Goal: Task Accomplishment & Management: Manage account settings

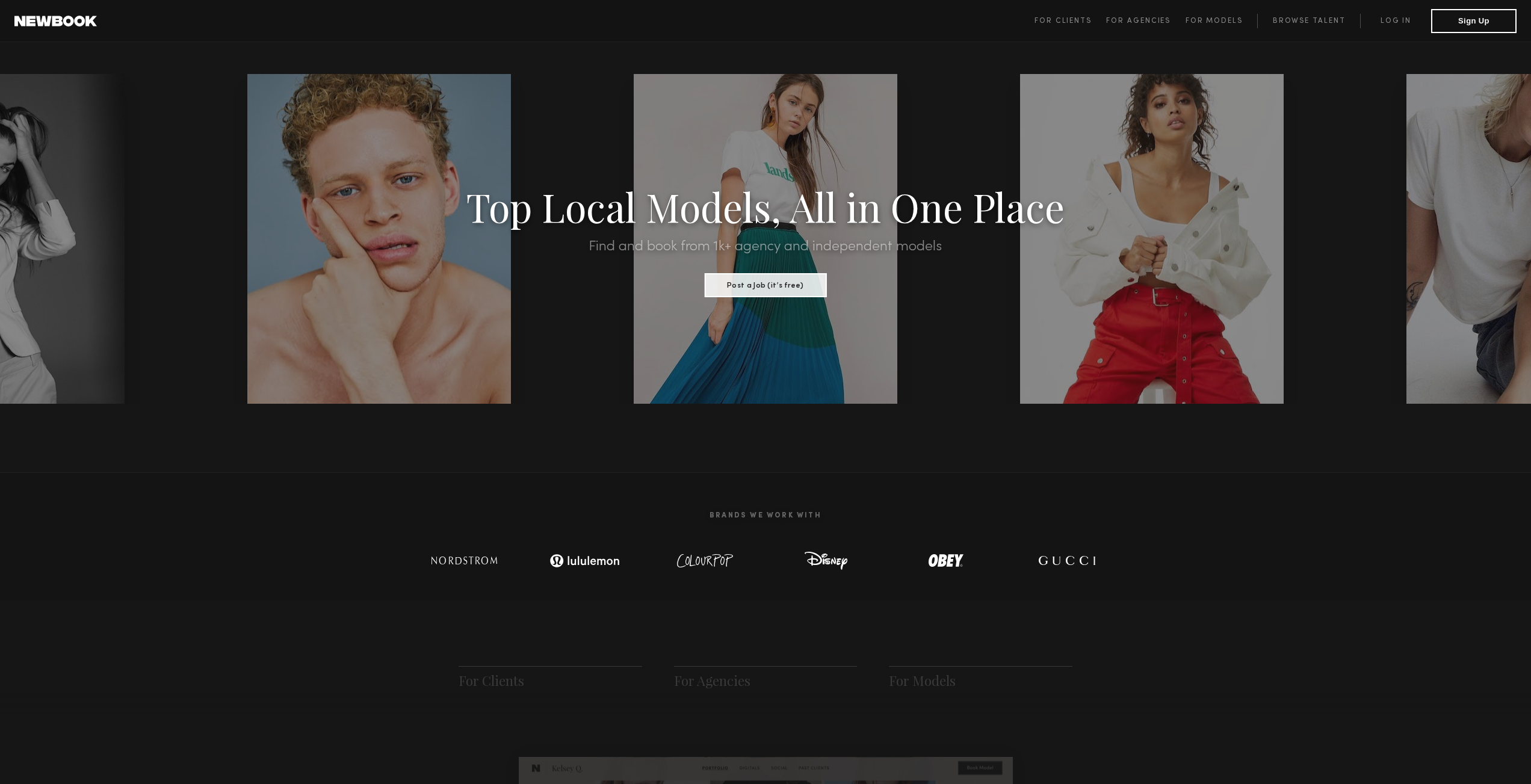
click at [810, 200] on h1 "Top Local Models, All in One Place" at bounding box center [766, 206] width 1301 height 37
click at [809, 200] on h1 "Top Local Models, All in One Place" at bounding box center [766, 206] width 1301 height 37
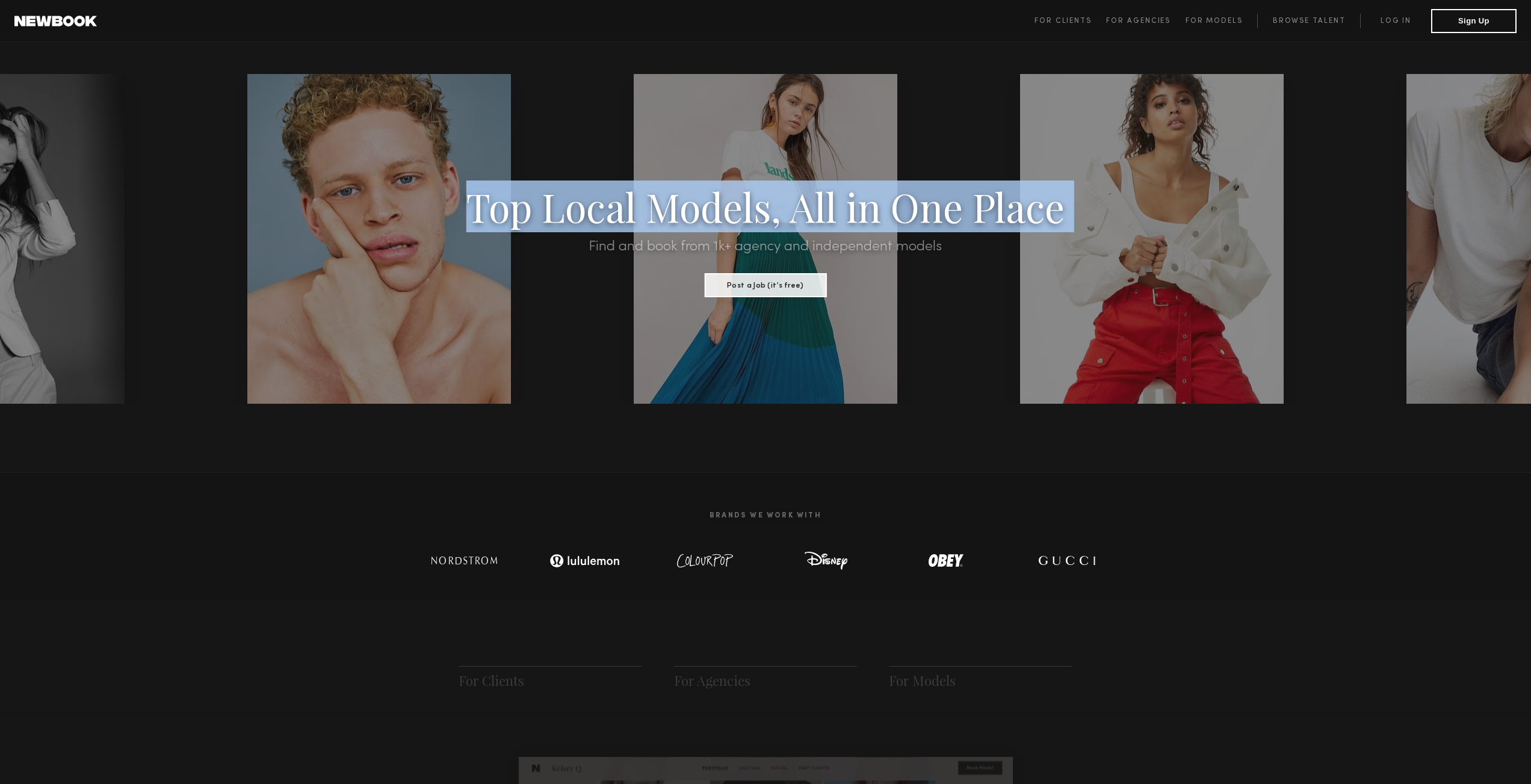
click at [809, 200] on h1 "Top Local Models, All in One Place" at bounding box center [766, 206] width 1301 height 37
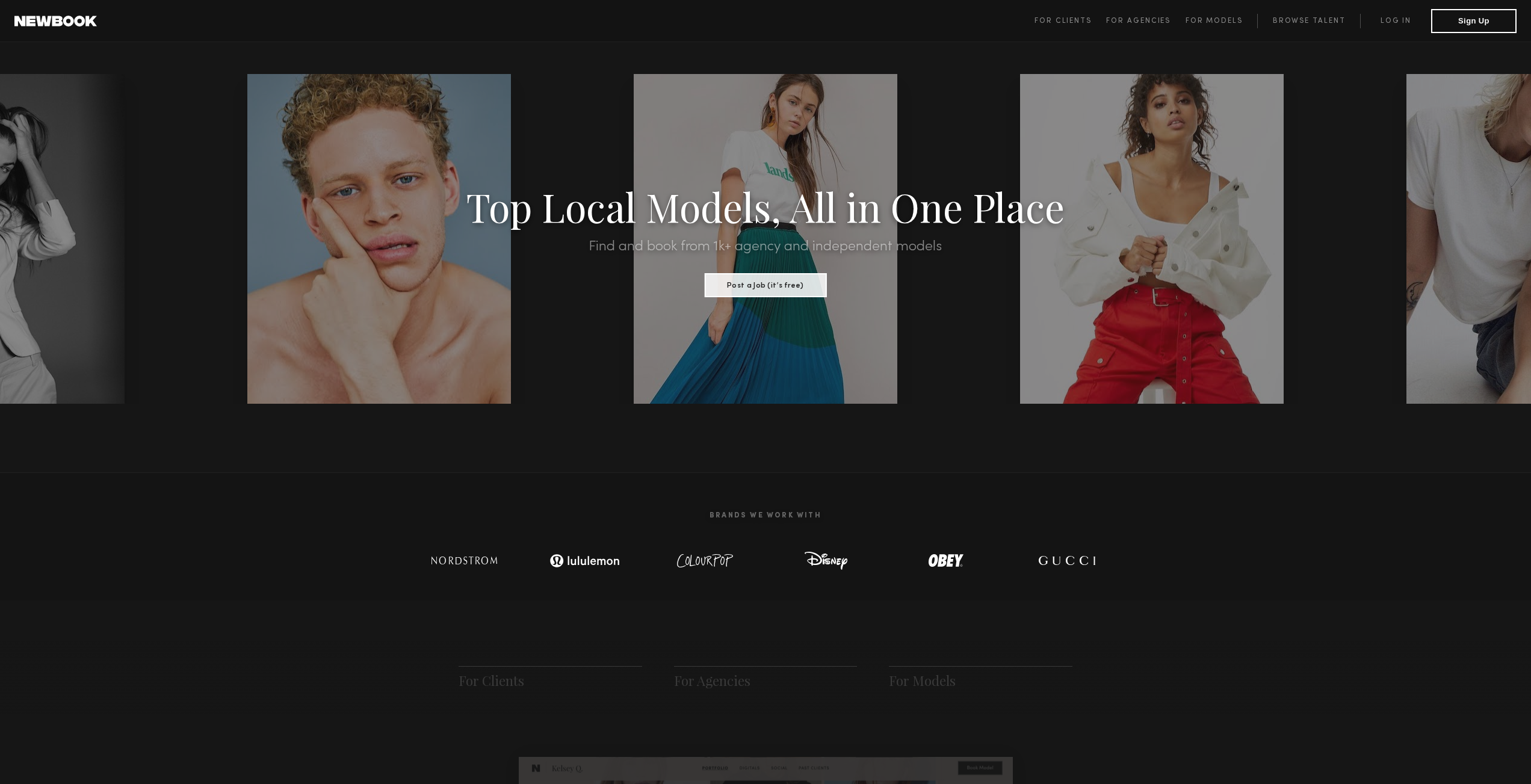
drag, startPoint x: 981, startPoint y: 86, endPoint x: 1026, endPoint y: 73, distance: 46.8
click at [1007, 80] on section "Top Local Models, All in One Place Find and book from 1k+ agency and independen…" at bounding box center [765, 238] width 1531 height 330
click at [1306, 19] on link "Browse Talent" at bounding box center [1308, 21] width 103 height 15
click at [1398, 24] on link "Log in" at bounding box center [1396, 21] width 71 height 15
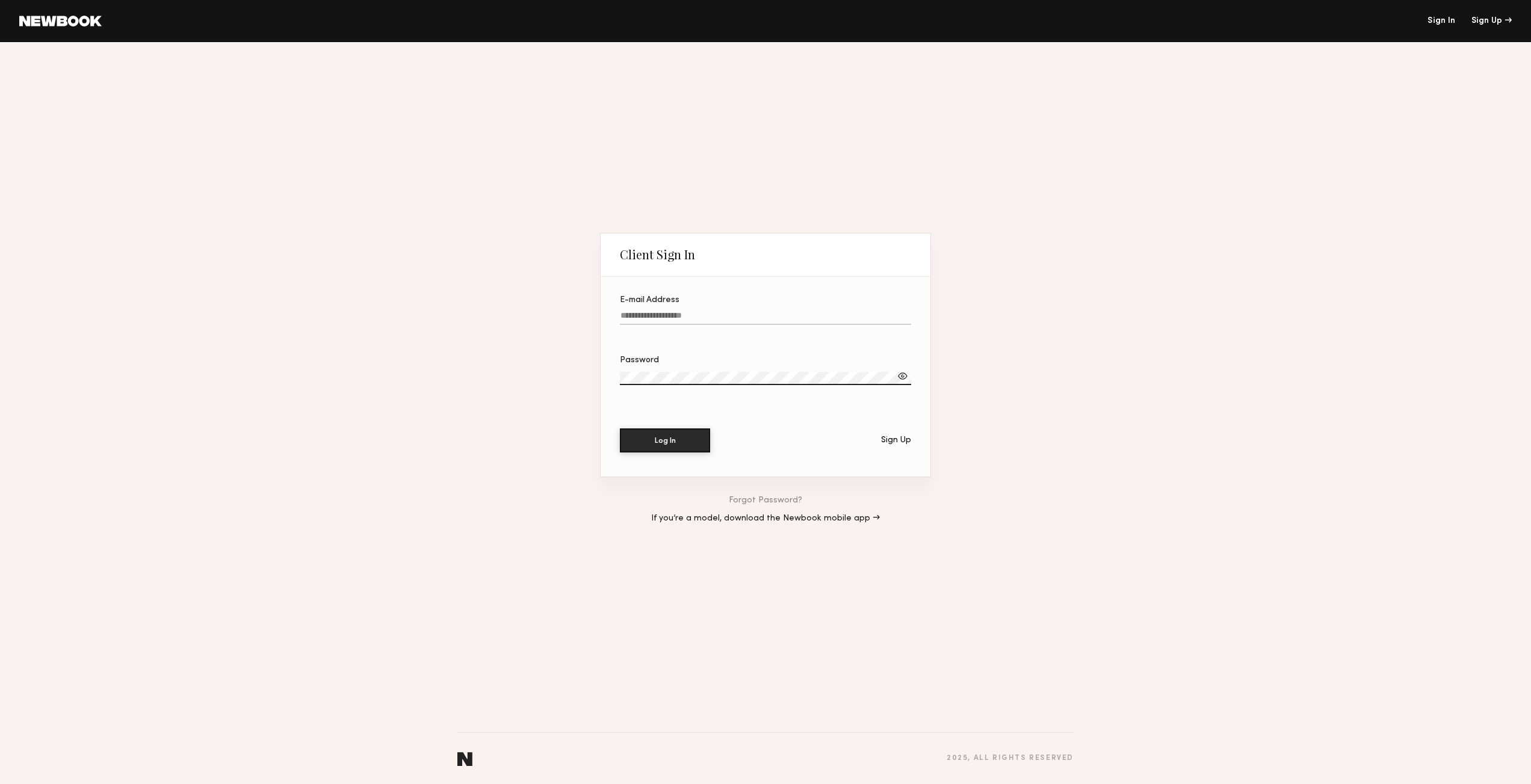
click at [764, 313] on input "E-mail Address" at bounding box center [765, 318] width 291 height 14
type input "**********"
click at [620, 429] on button "Log In" at bounding box center [665, 441] width 90 height 24
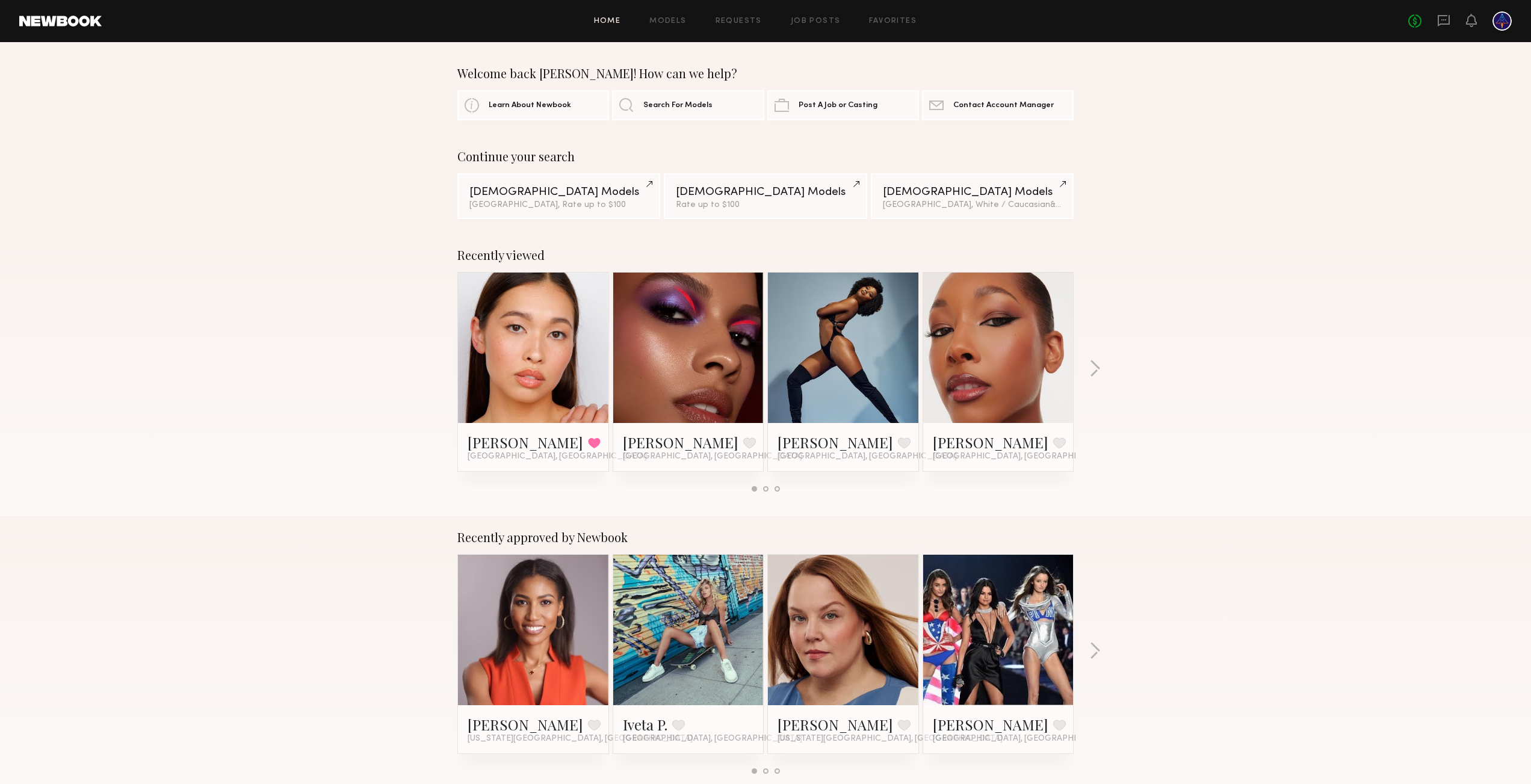
click at [1175, 234] on div "Recently viewed Mariko M. Favorited Los Angeles, CA Jordyn F. Favorite Los Ange…" at bounding box center [765, 375] width 1531 height 282
drag, startPoint x: 1464, startPoint y: 104, endPoint x: 1443, endPoint y: 109, distance: 21.6
click at [1464, 104] on div "Welcome back Richard! How can we help? Learn About Newbook Search For Models Po…" at bounding box center [765, 93] width 1531 height 55
click at [1510, 22] on div at bounding box center [1502, 21] width 19 height 19
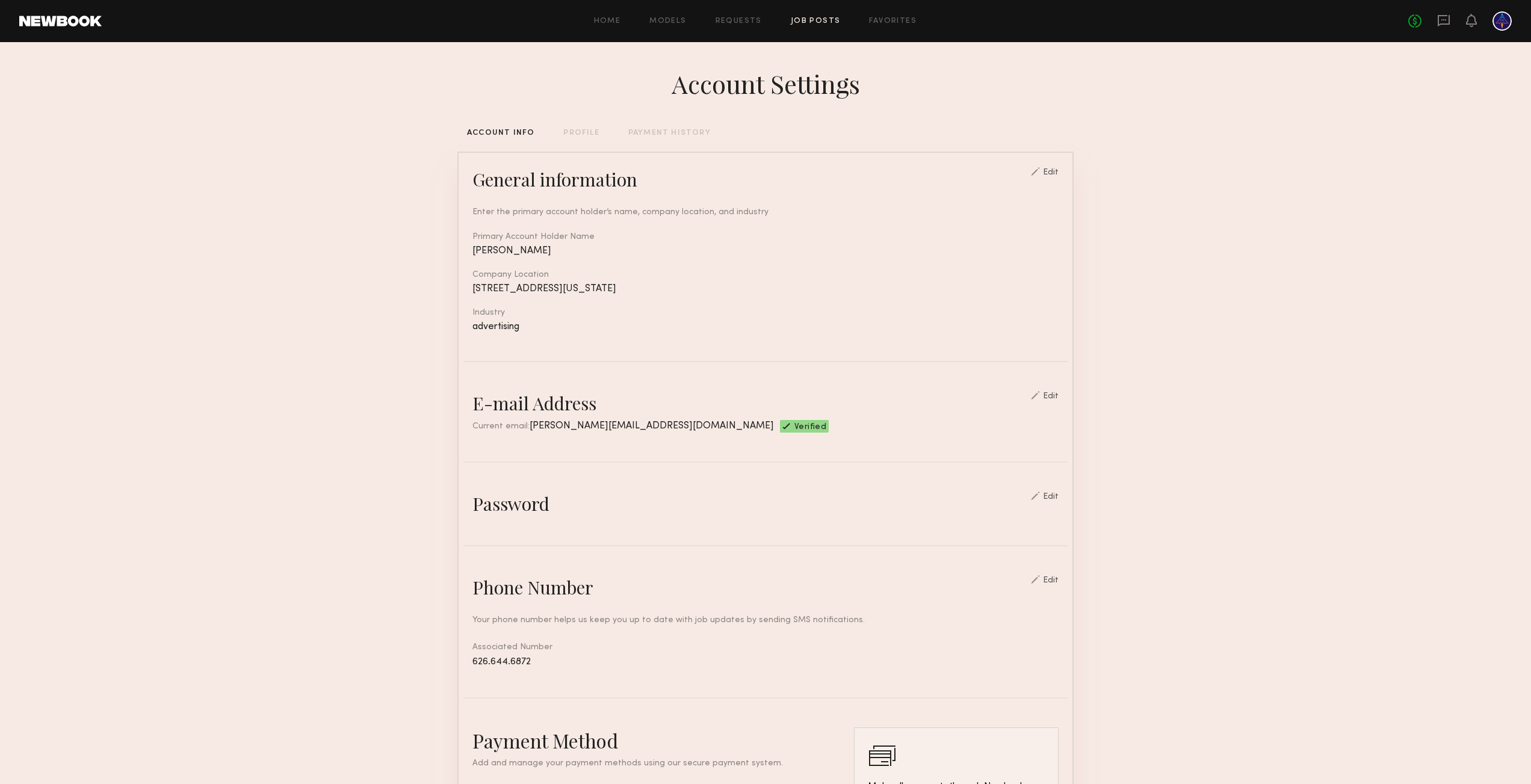
click at [821, 17] on link "Job Posts" at bounding box center [816, 21] width 50 height 8
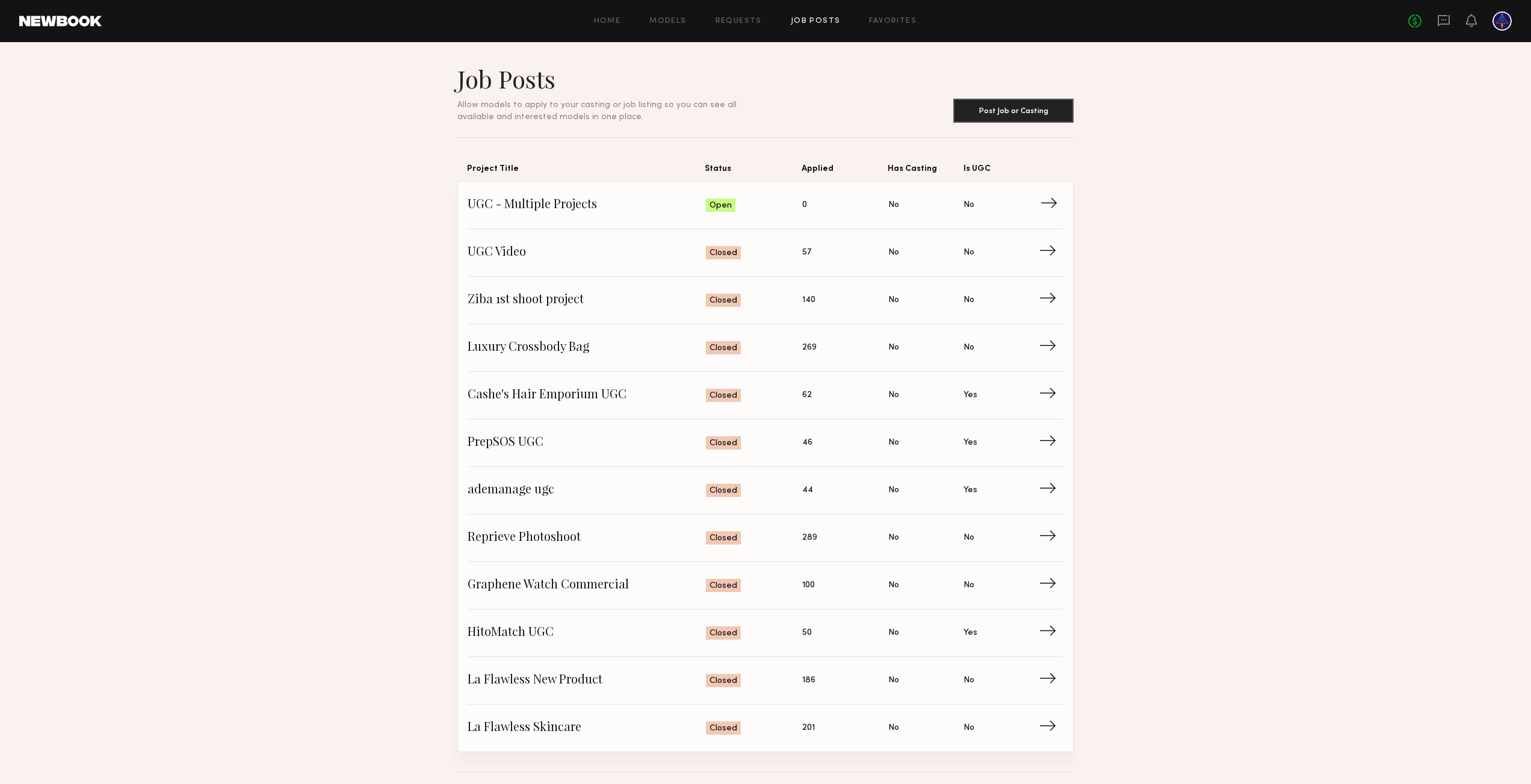
click at [1061, 206] on span "→" at bounding box center [1052, 204] width 24 height 18
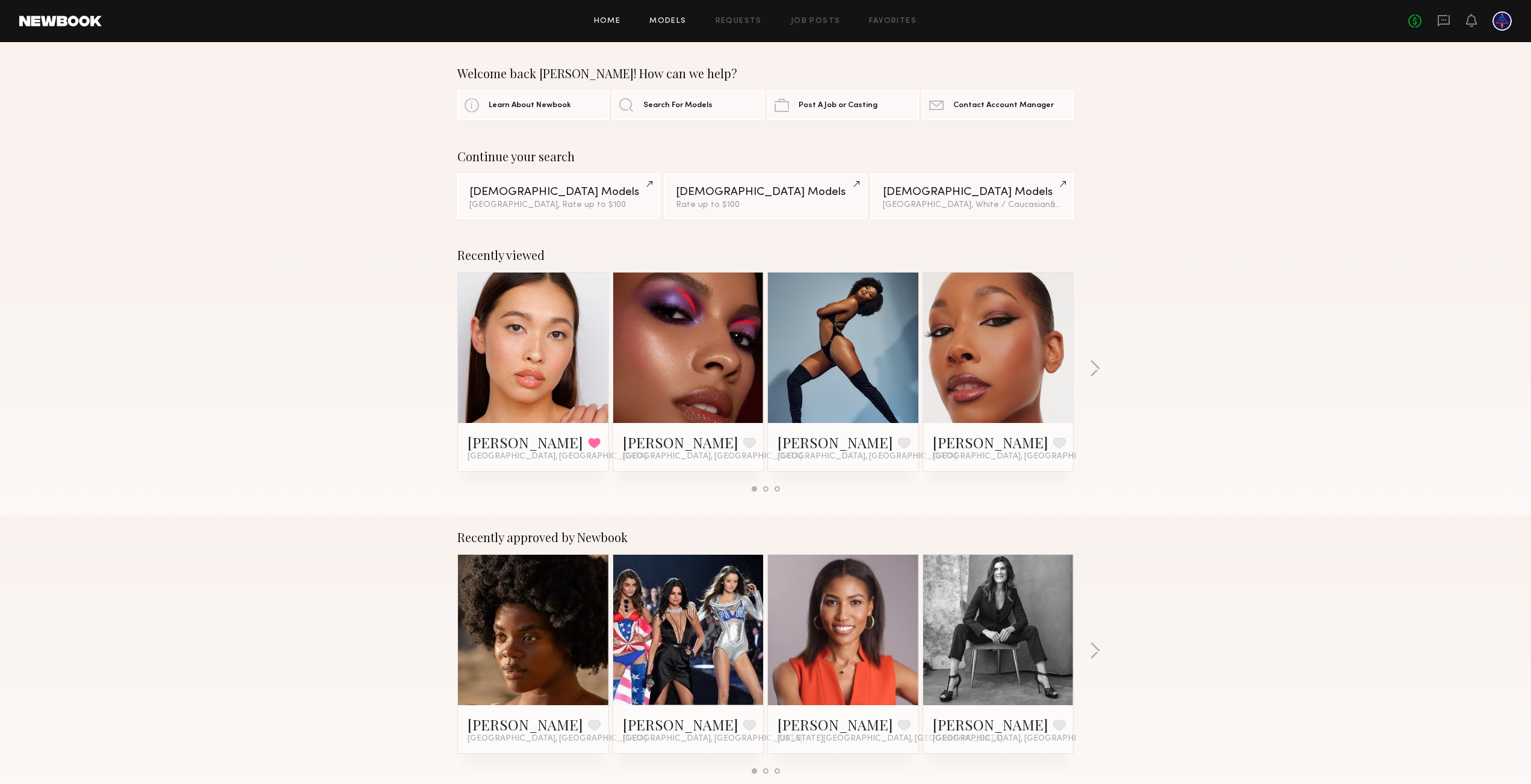
click at [666, 19] on link "Models" at bounding box center [667, 21] width 36 height 8
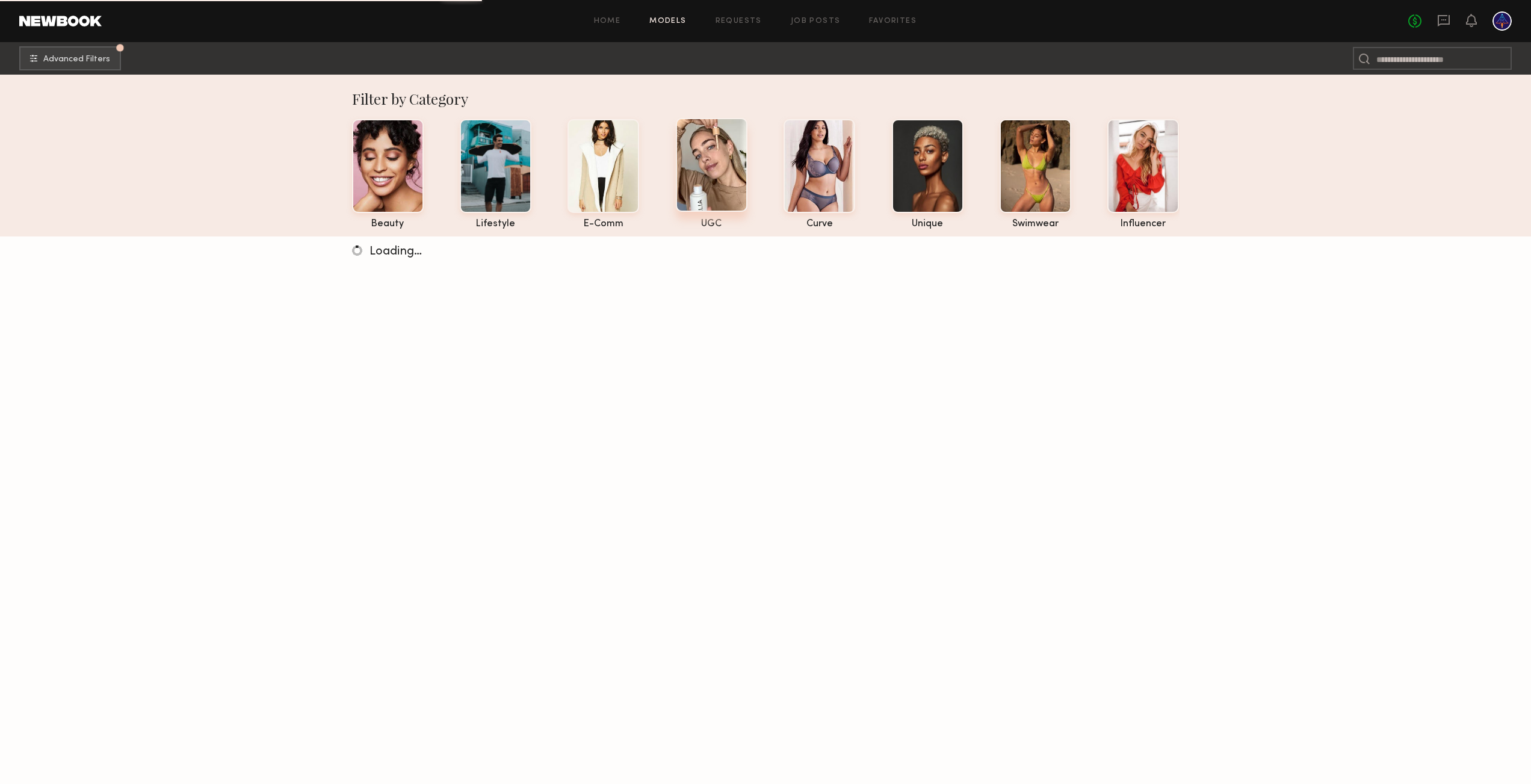
click at [721, 153] on div at bounding box center [711, 165] width 72 height 94
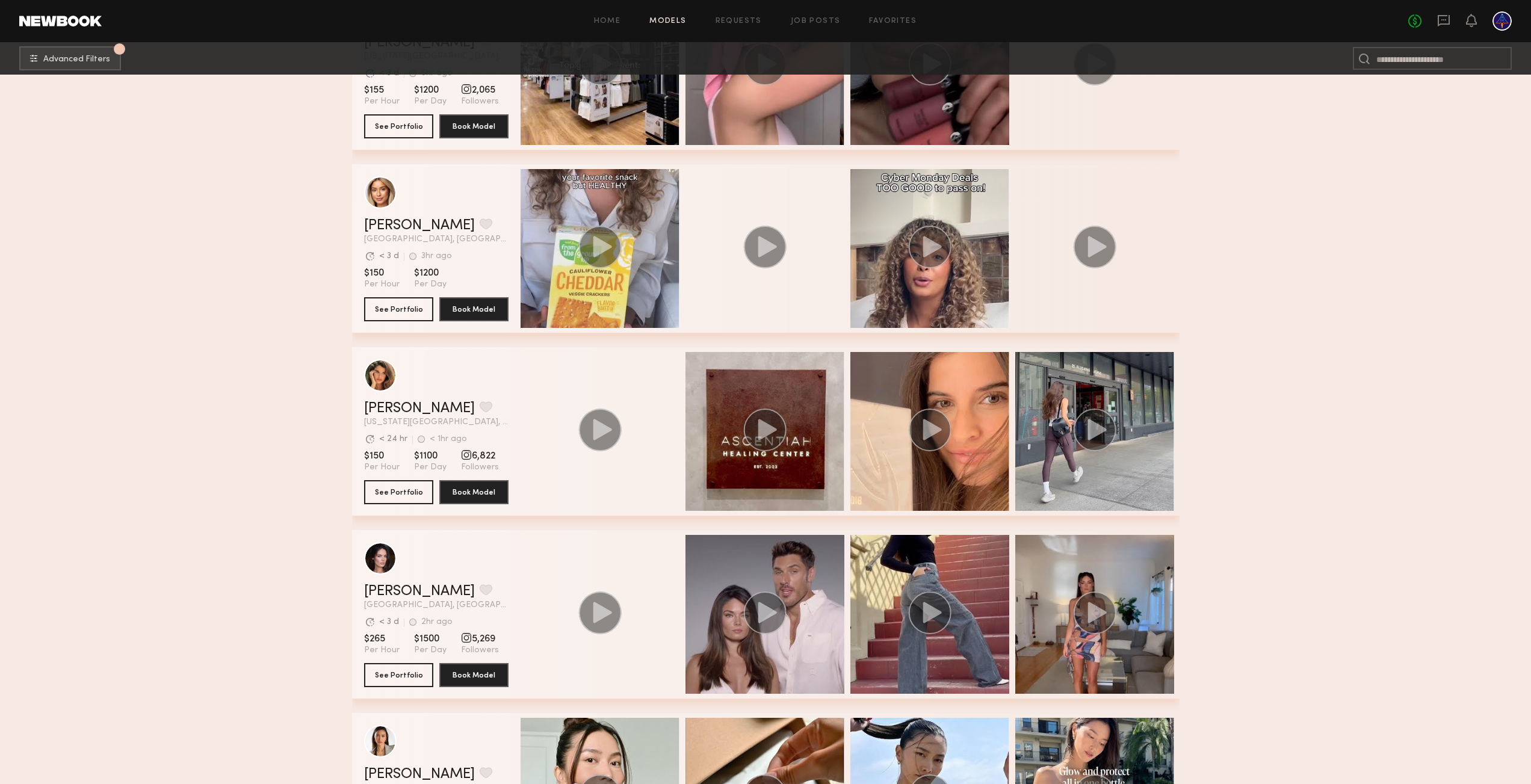
scroll to position [2539, 0]
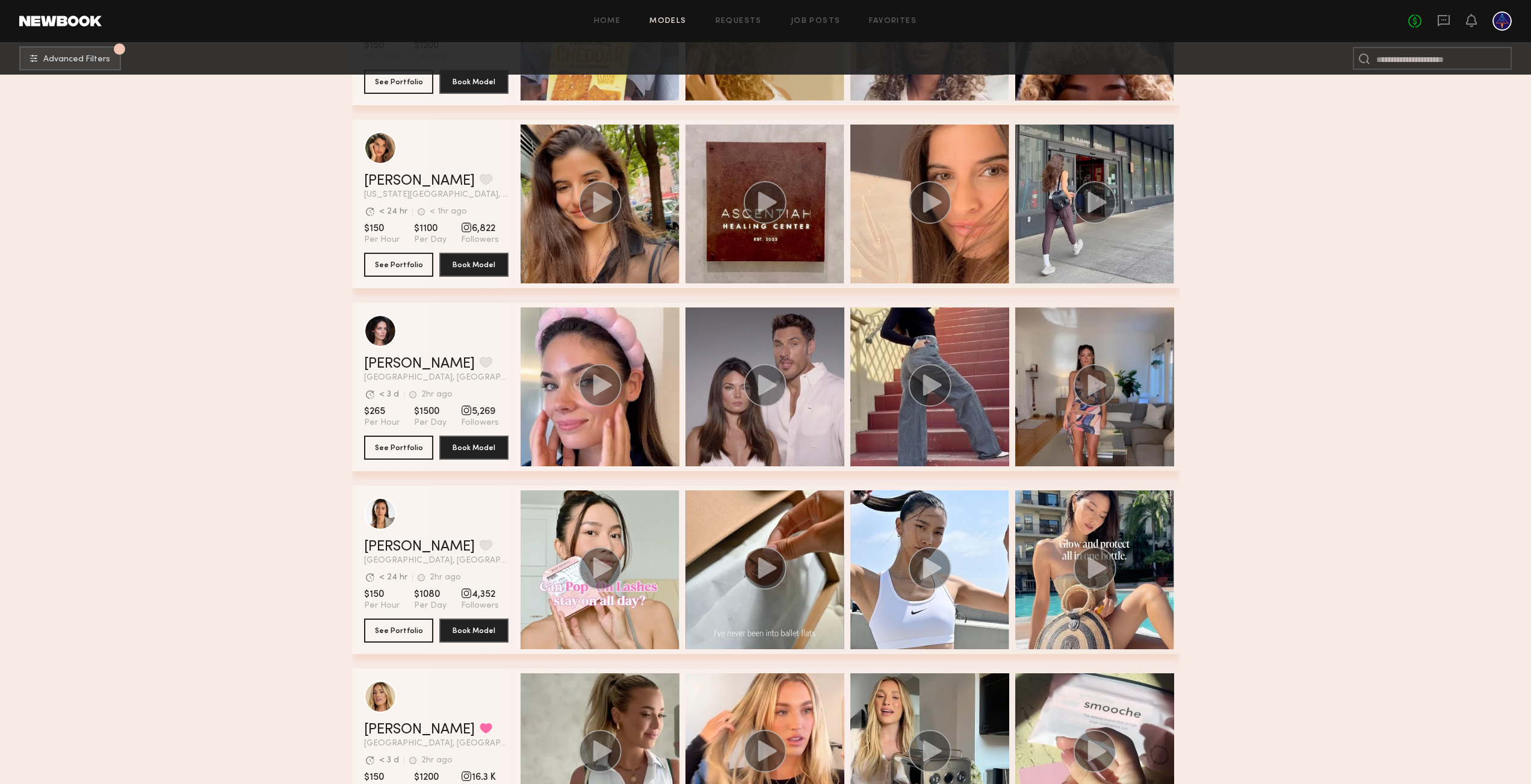
click at [1505, 20] on div at bounding box center [1502, 21] width 19 height 19
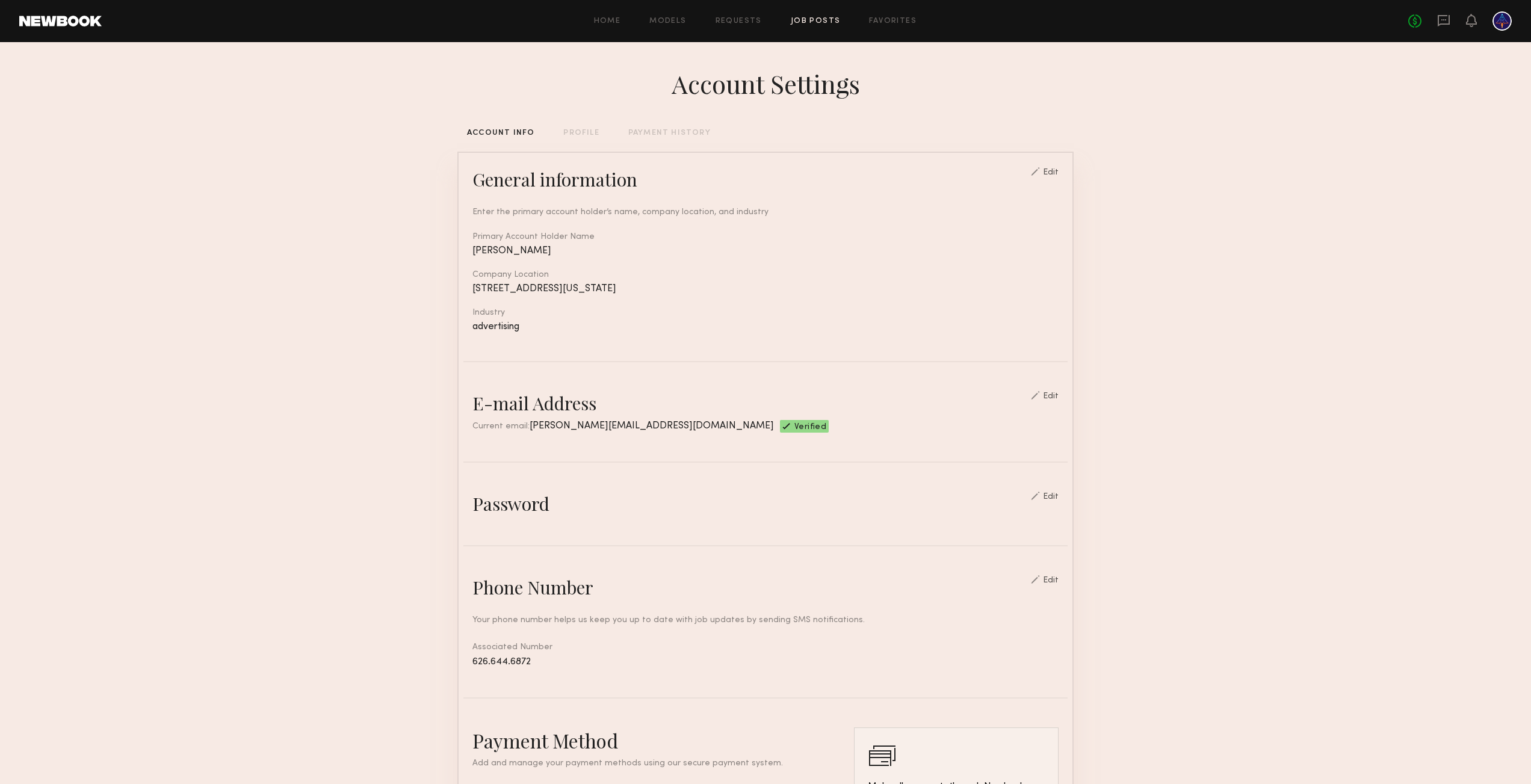
click at [820, 23] on link "Job Posts" at bounding box center [816, 21] width 50 height 8
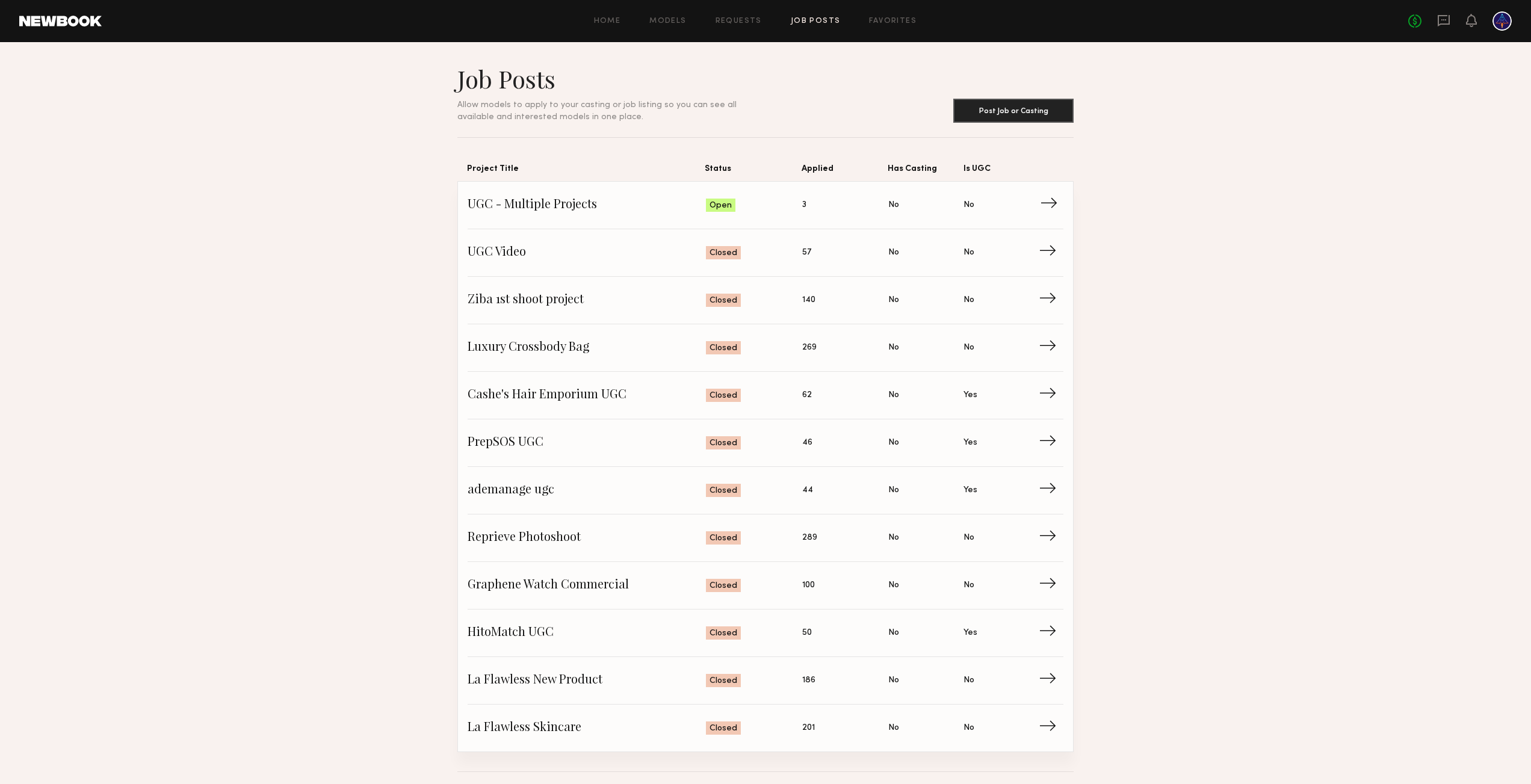
click at [1043, 214] on span "→" at bounding box center [1052, 204] width 24 height 18
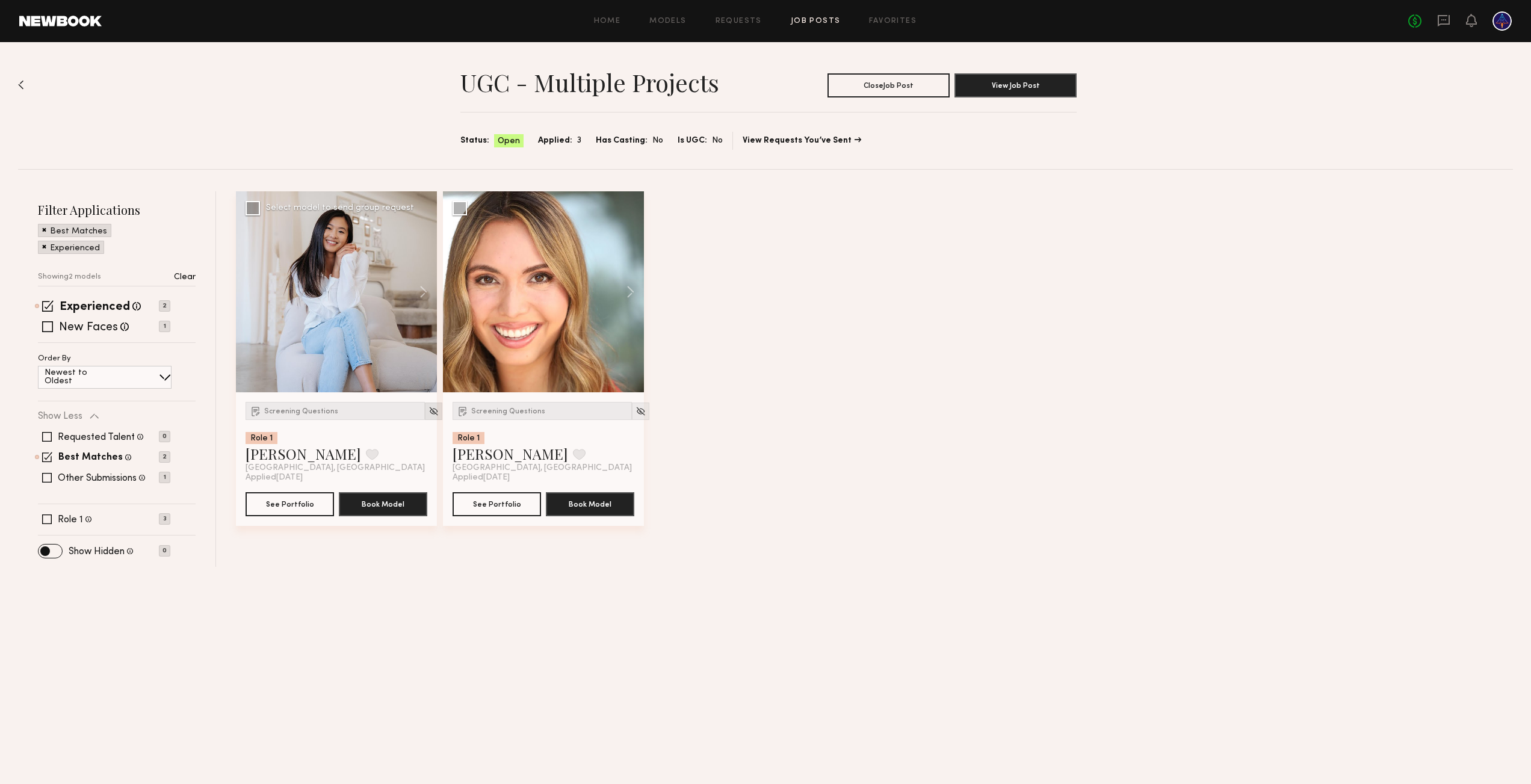
click at [429, 411] on img at bounding box center [434, 411] width 10 height 10
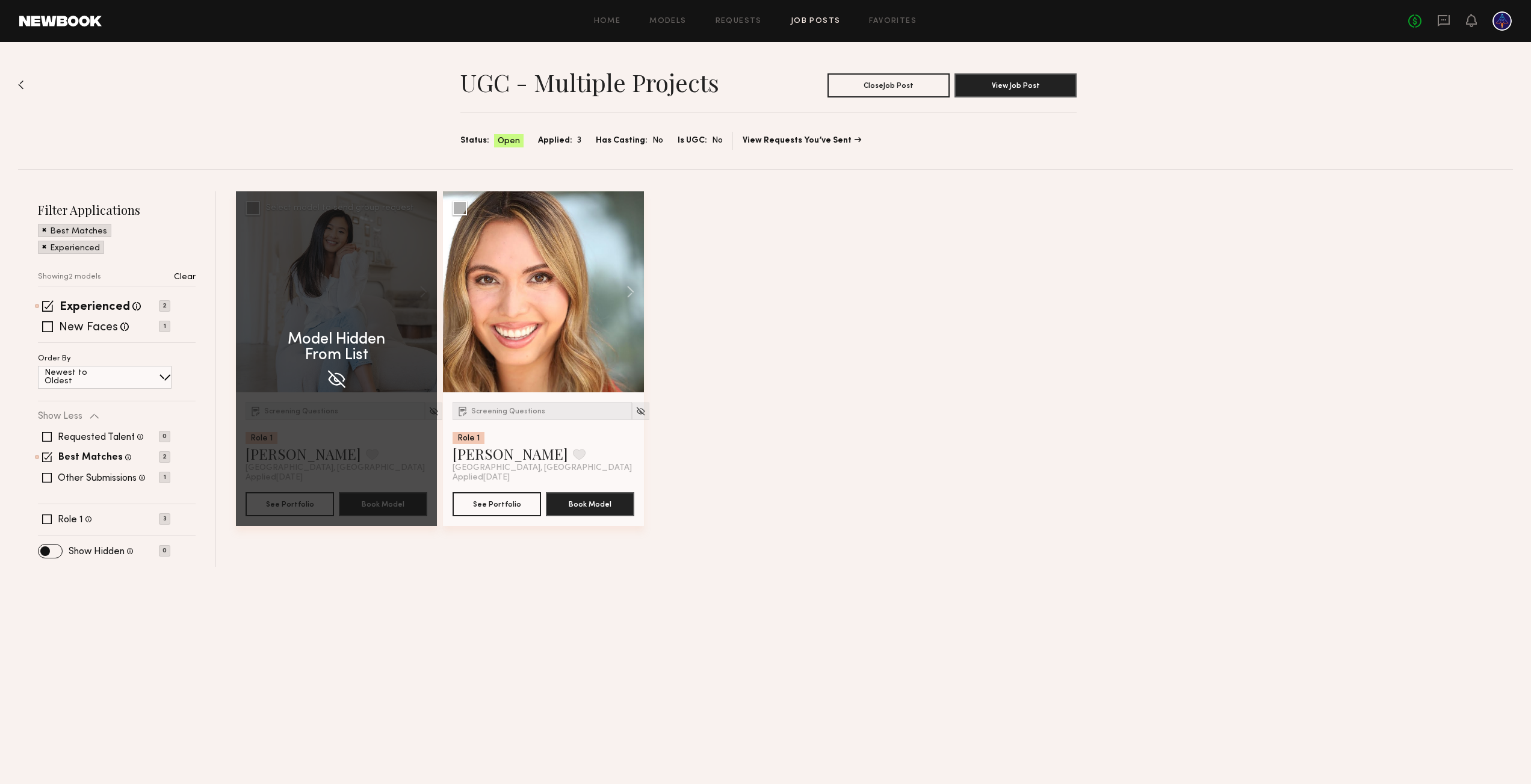
click at [341, 378] on img at bounding box center [336, 379] width 22 height 22
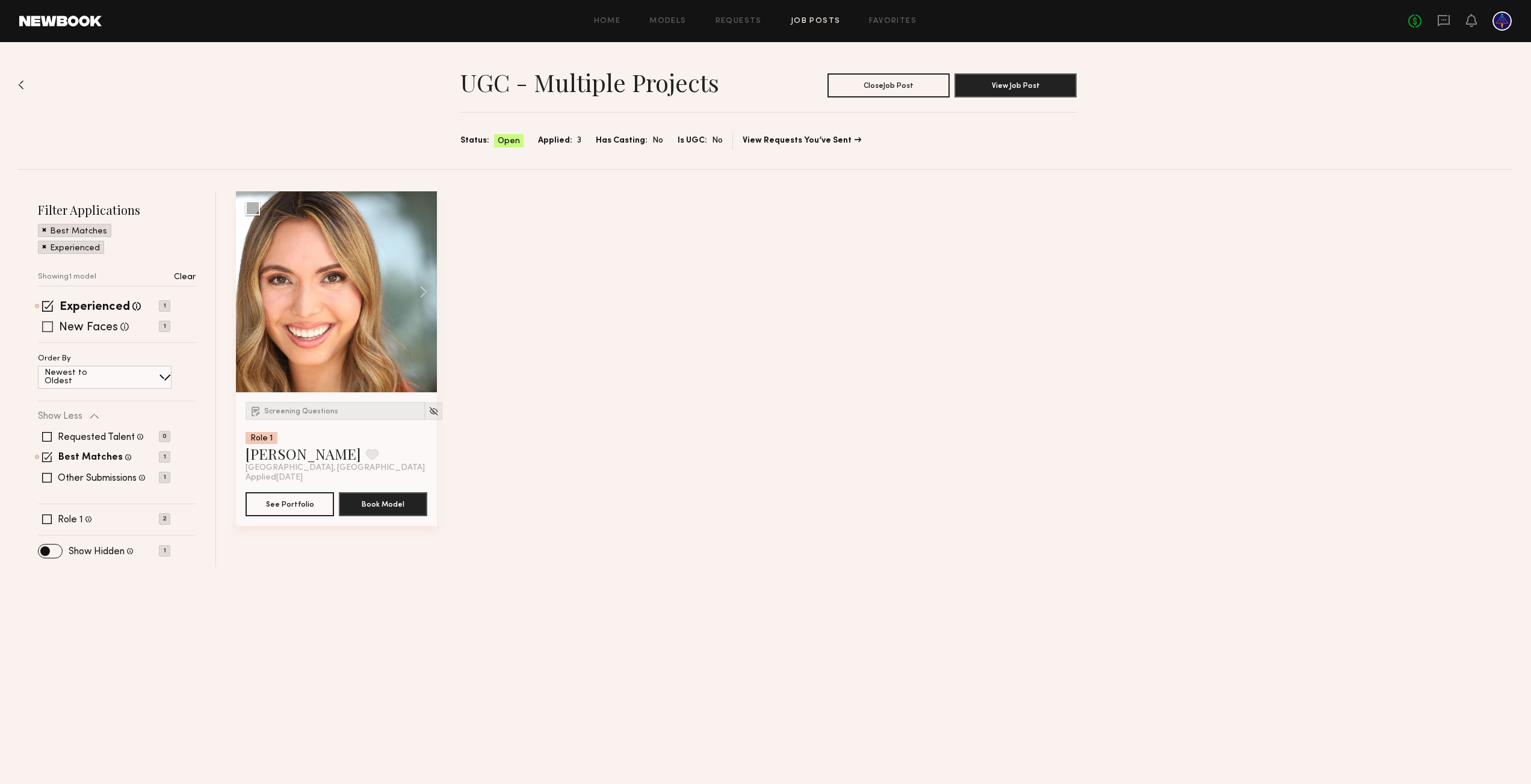
click at [48, 332] on span at bounding box center [48, 327] width 11 height 11
click at [48, 330] on span at bounding box center [48, 326] width 11 height 11
click at [44, 517] on span at bounding box center [47, 519] width 10 height 10
click at [45, 519] on span at bounding box center [48, 519] width 10 height 10
click at [568, 405] on div "Screening Questions Role 1 Rachel R. Favorite Los Angeles, CA Applied 10/13/202…" at bounding box center [877, 368] width 1283 height 353
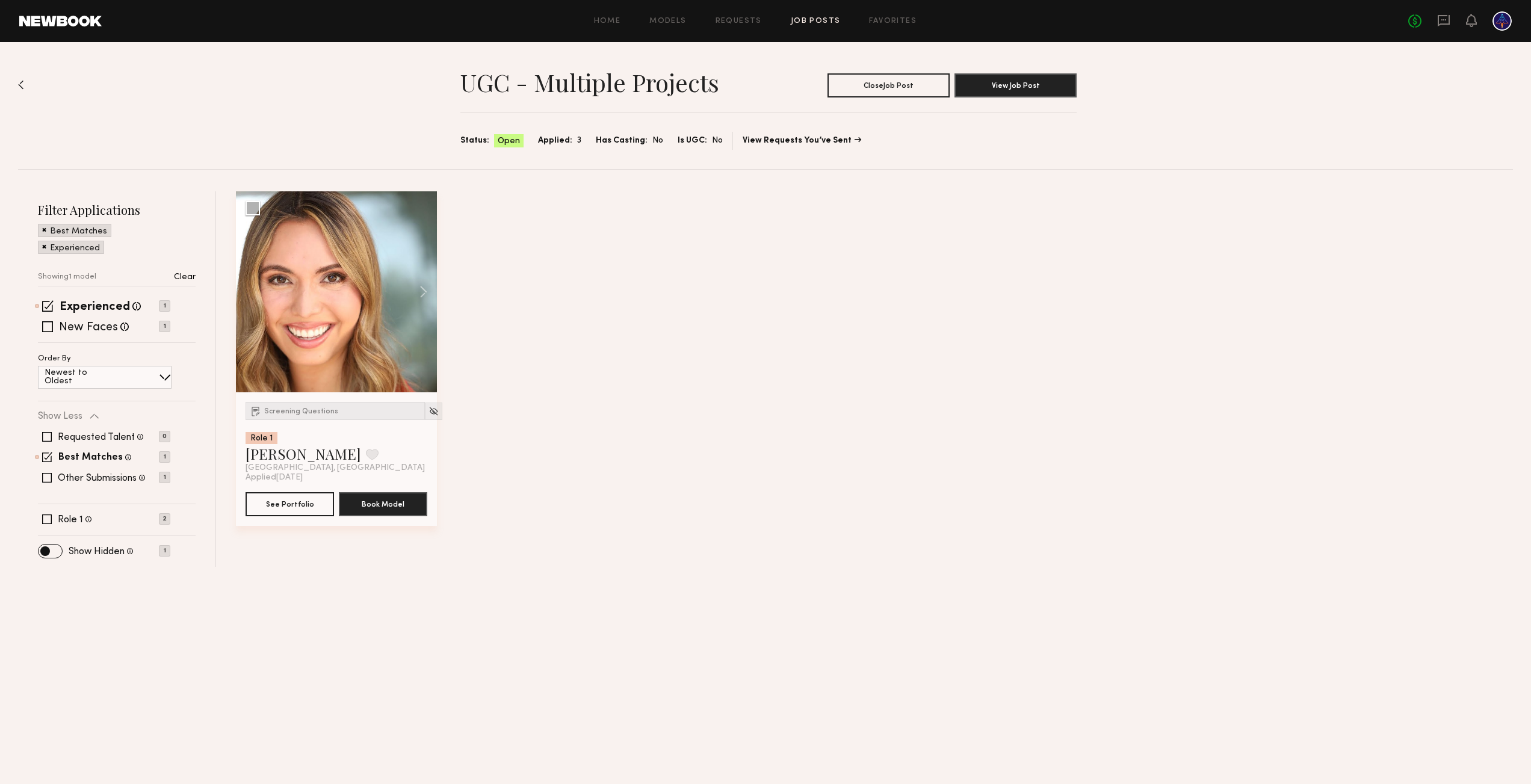
click at [42, 246] on span at bounding box center [44, 246] width 4 height 11
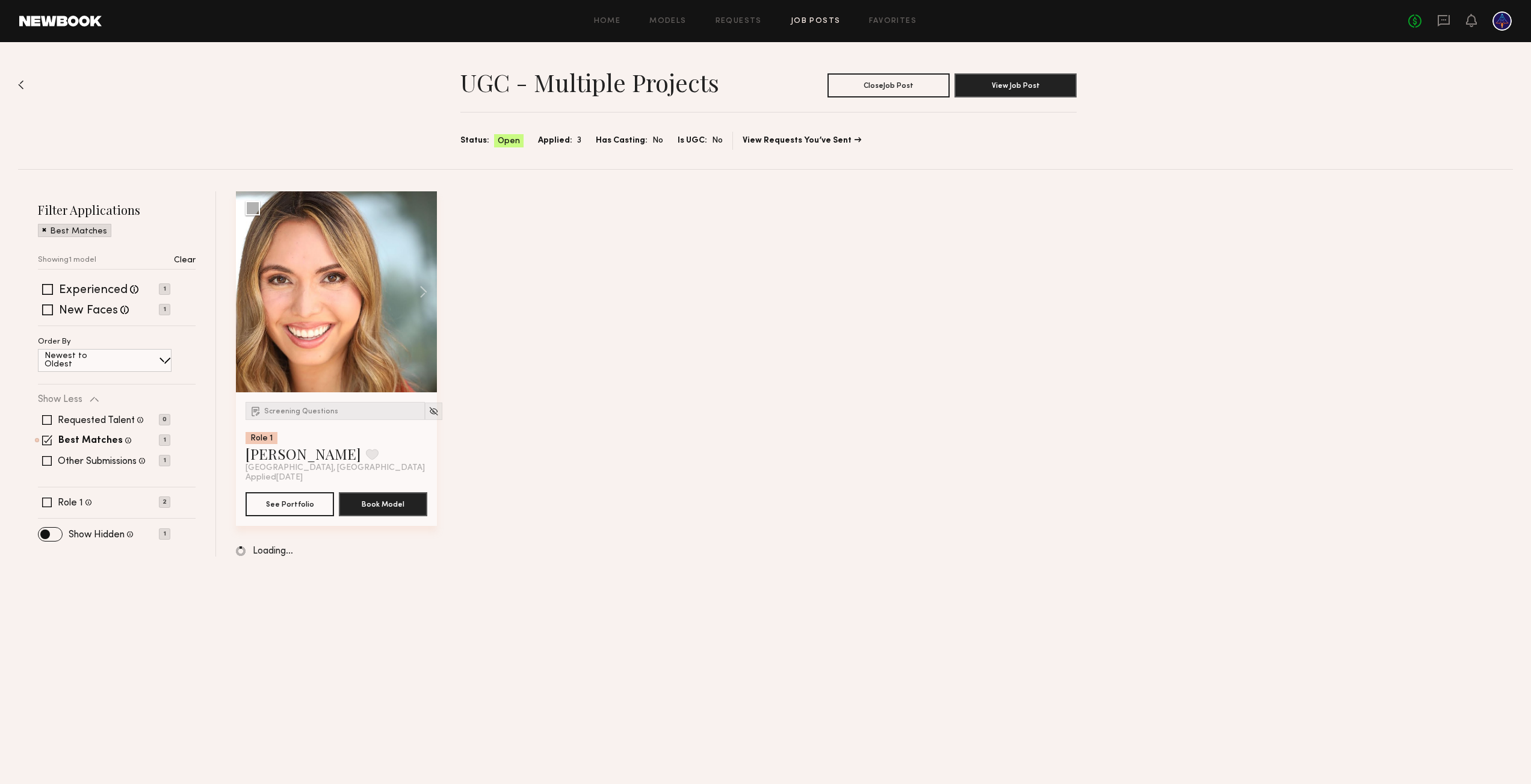
click at [42, 231] on span at bounding box center [44, 229] width 4 height 11
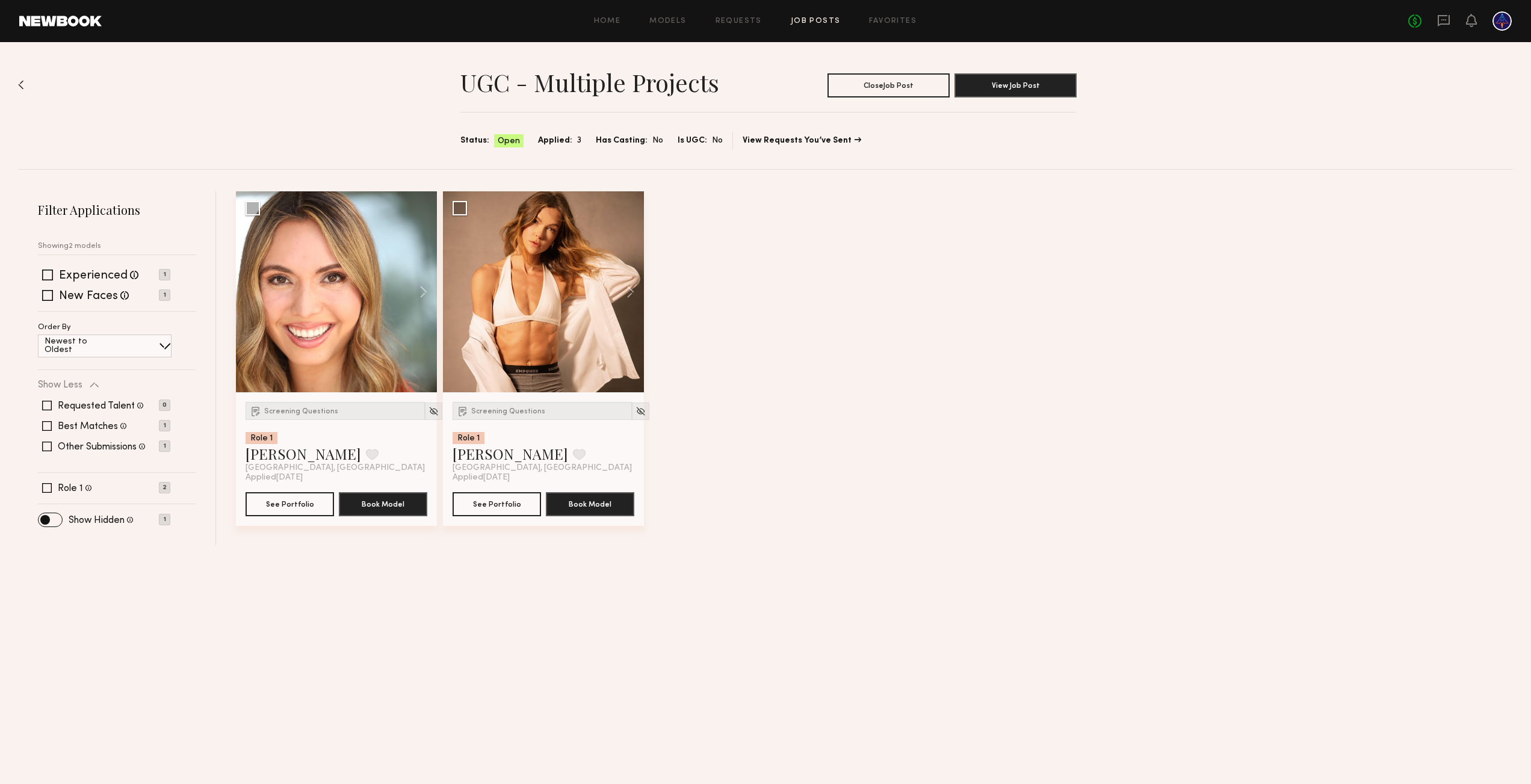
click at [104, 347] on p "Newest to Oldest" at bounding box center [80, 346] width 72 height 16
drag, startPoint x: 774, startPoint y: 201, endPoint x: 704, endPoint y: 161, distance: 80.6
click at [774, 200] on div "Screening Questions Role 1 Rachel R. Favorite Los Angeles, CA Applied 10/13/202…" at bounding box center [877, 368] width 1283 height 353
click at [552, 139] on span "Applied:" at bounding box center [555, 140] width 35 height 13
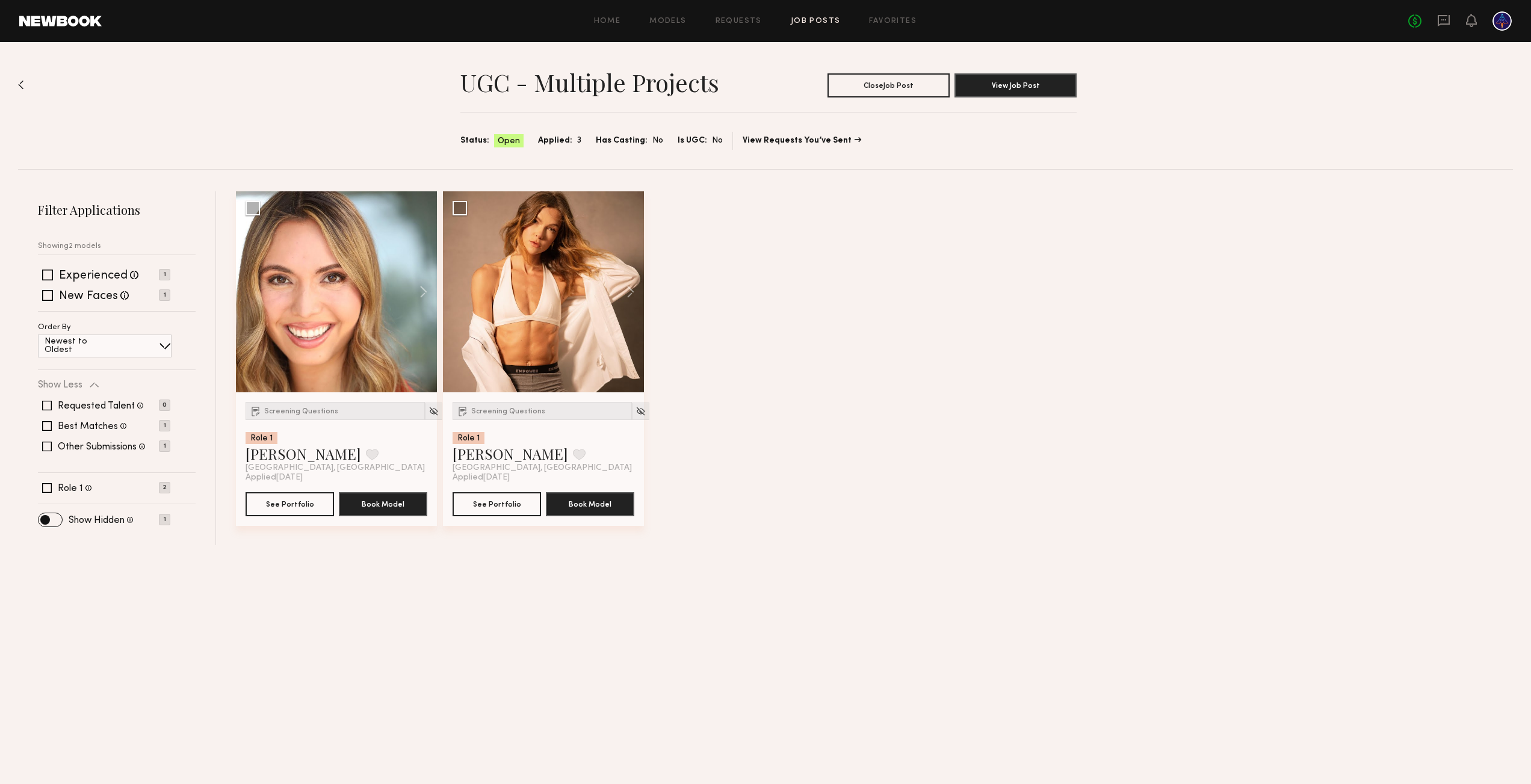
drag, startPoint x: 607, startPoint y: 141, endPoint x: 568, endPoint y: 142, distance: 39.0
click at [606, 141] on span "Has Casting:" at bounding box center [622, 140] width 52 height 13
click at [561, 141] on span "Applied:" at bounding box center [555, 140] width 35 height 13
click at [577, 139] on span "3" at bounding box center [579, 140] width 4 height 13
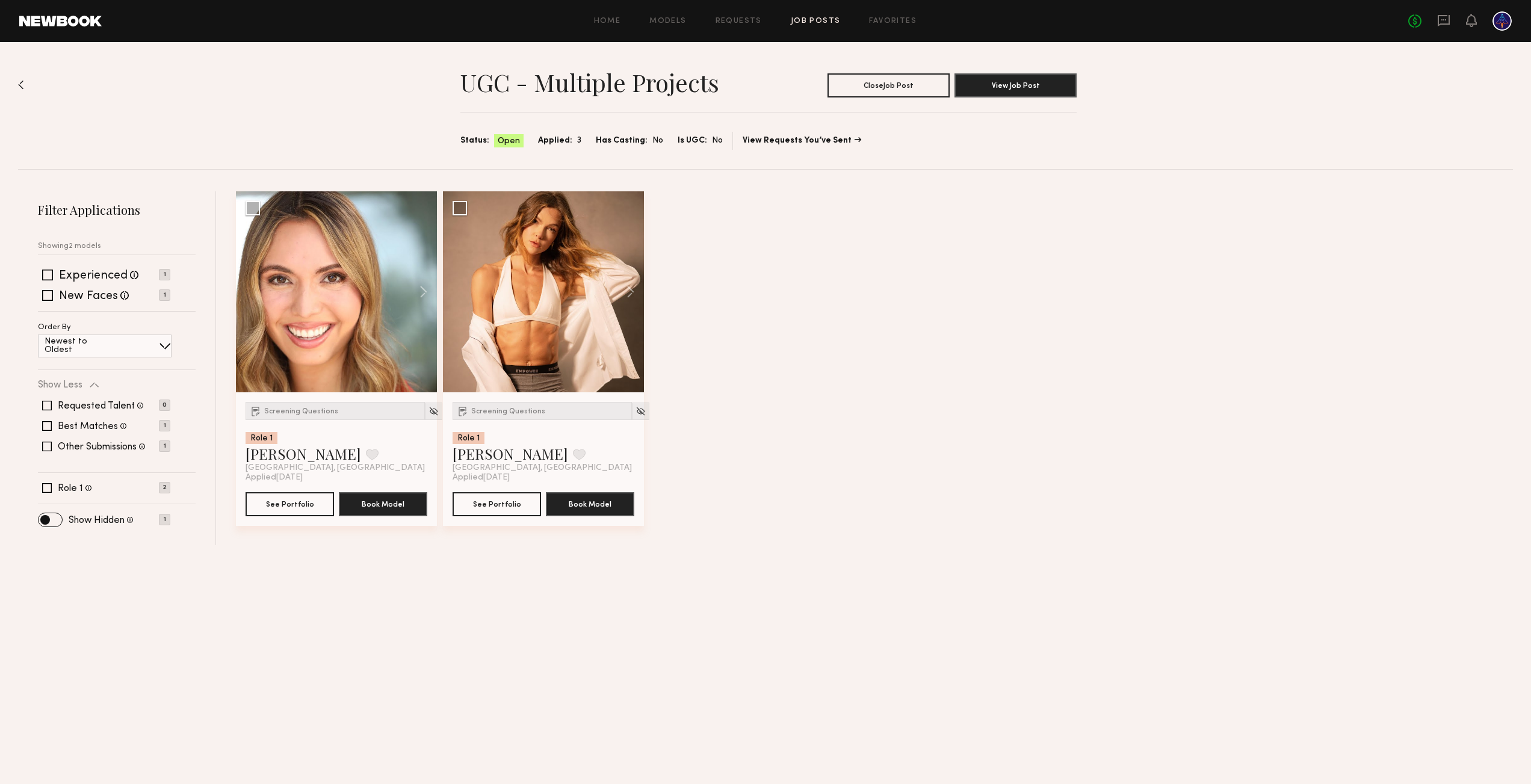
click at [65, 255] on div "Filter Applications Showing 2 models Experienced Talent we've deemed to have am…" at bounding box center [117, 363] width 158 height 323
click at [49, 518] on span at bounding box center [49, 520] width 23 height 13
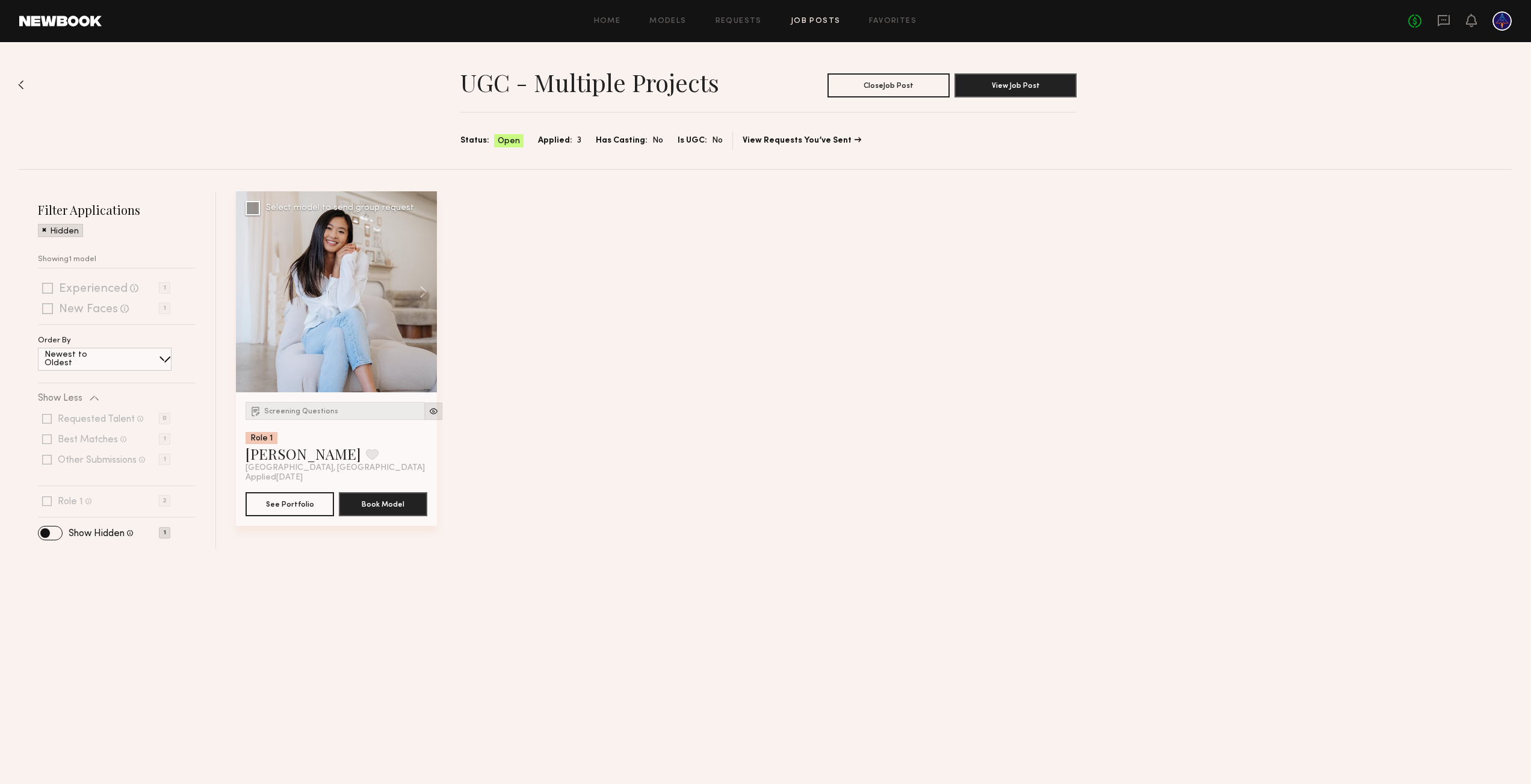
click at [429, 409] on img at bounding box center [434, 411] width 10 height 10
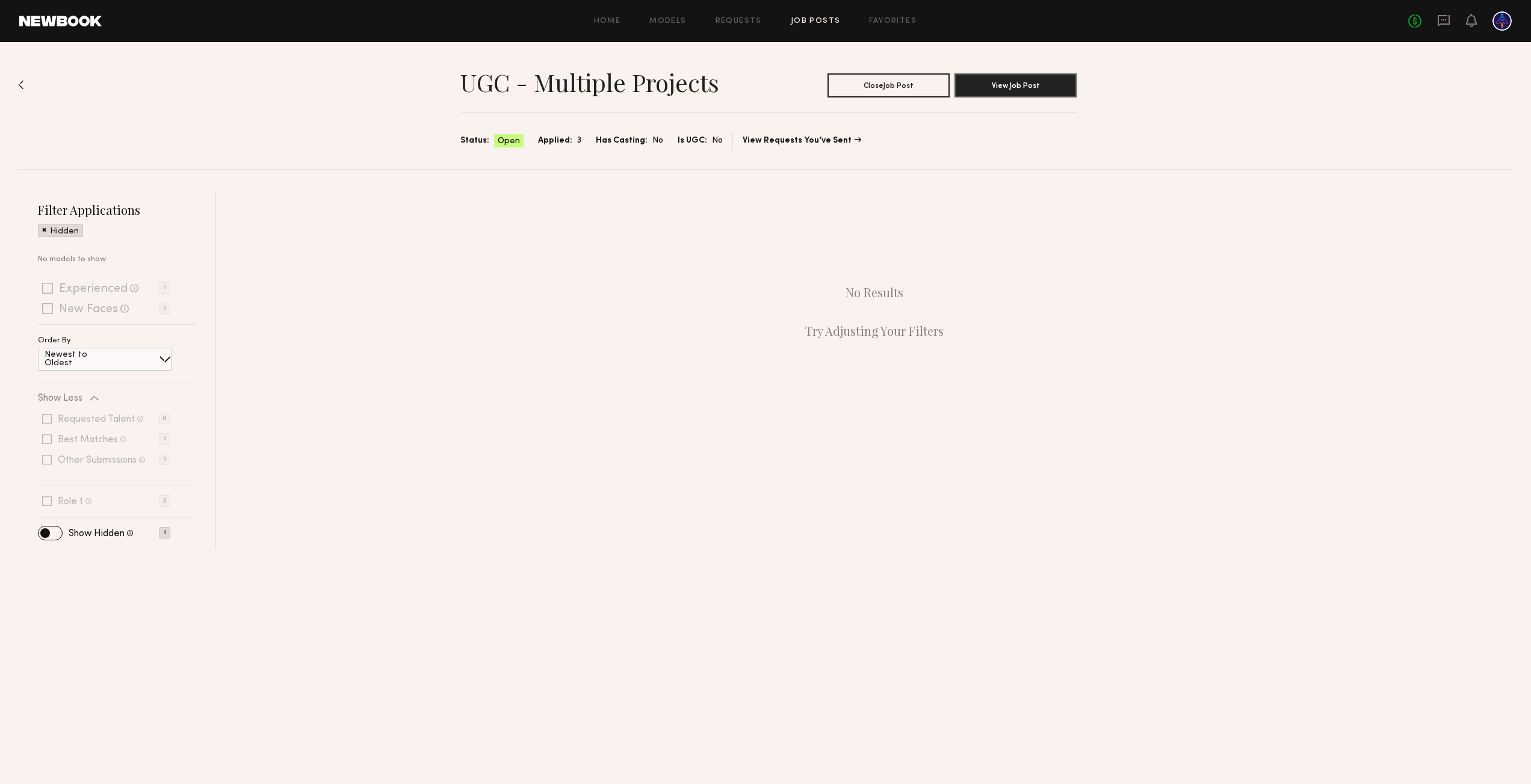
click at [50, 535] on span at bounding box center [49, 533] width 23 height 13
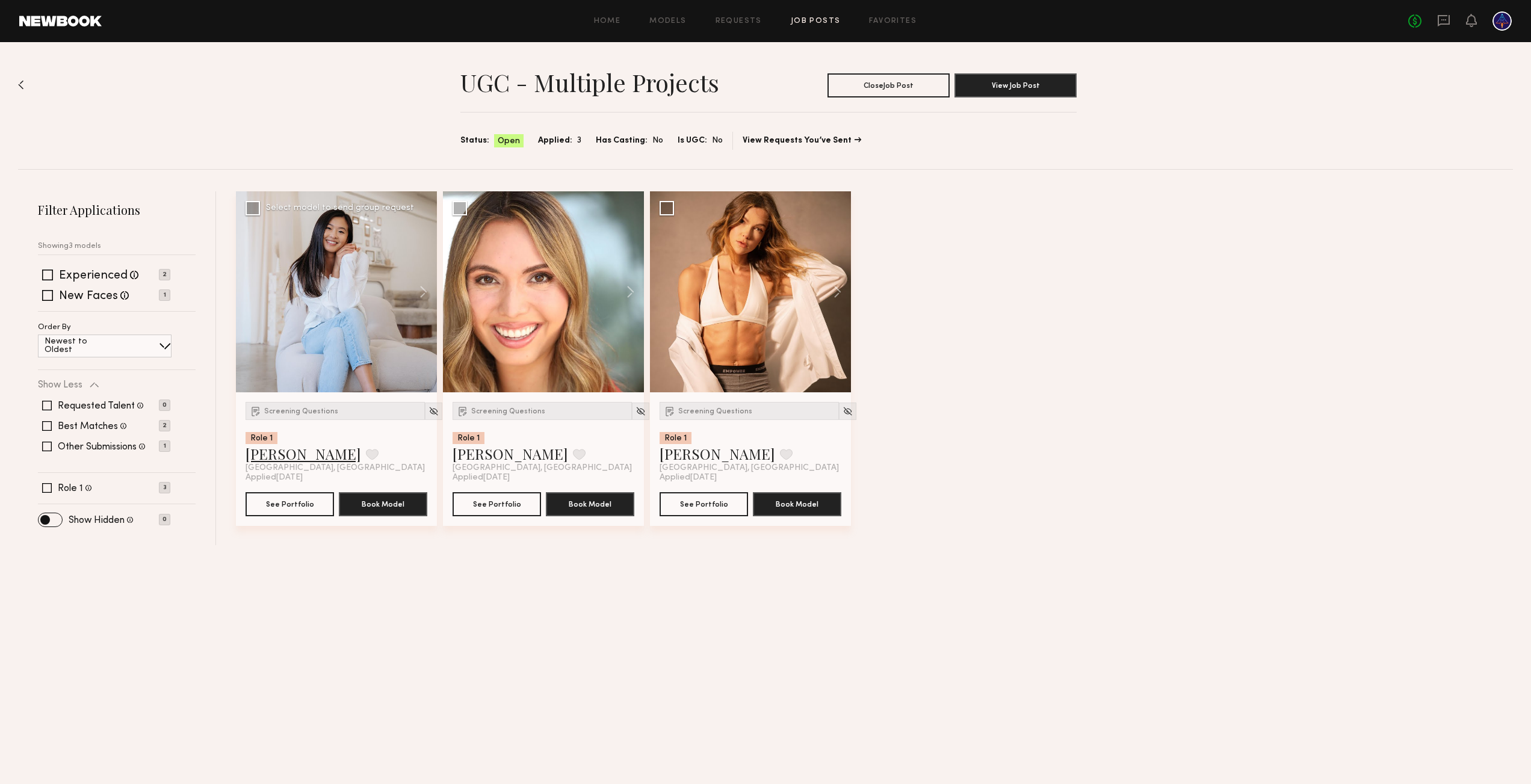
click at [269, 459] on link "Katy H." at bounding box center [302, 454] width 115 height 19
click at [494, 454] on link "Rachel R." at bounding box center [509, 454] width 115 height 19
click at [689, 453] on link "zane m." at bounding box center [717, 454] width 115 height 19
click at [1032, 86] on button "View Job Post" at bounding box center [1015, 85] width 122 height 24
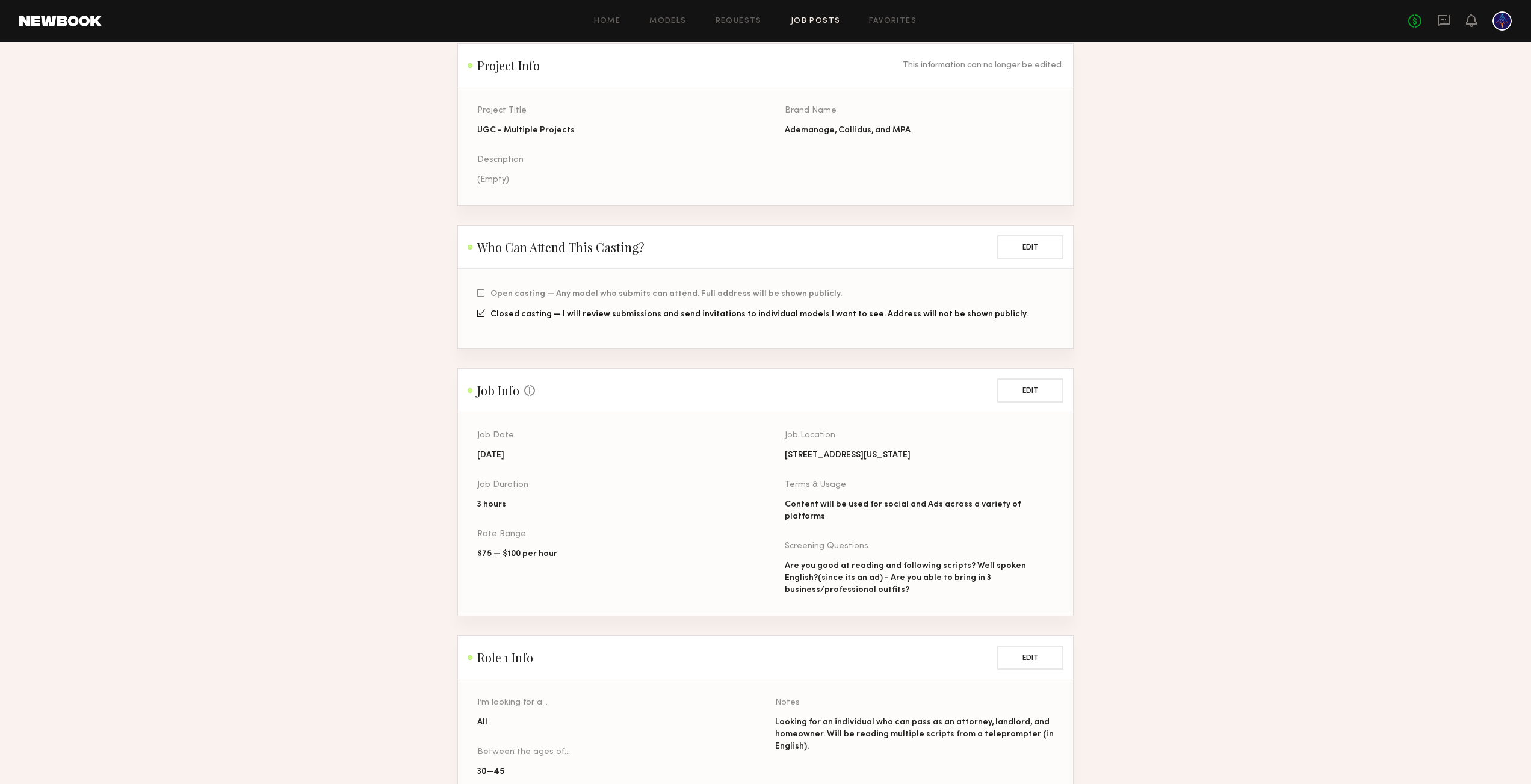
scroll to position [94, 0]
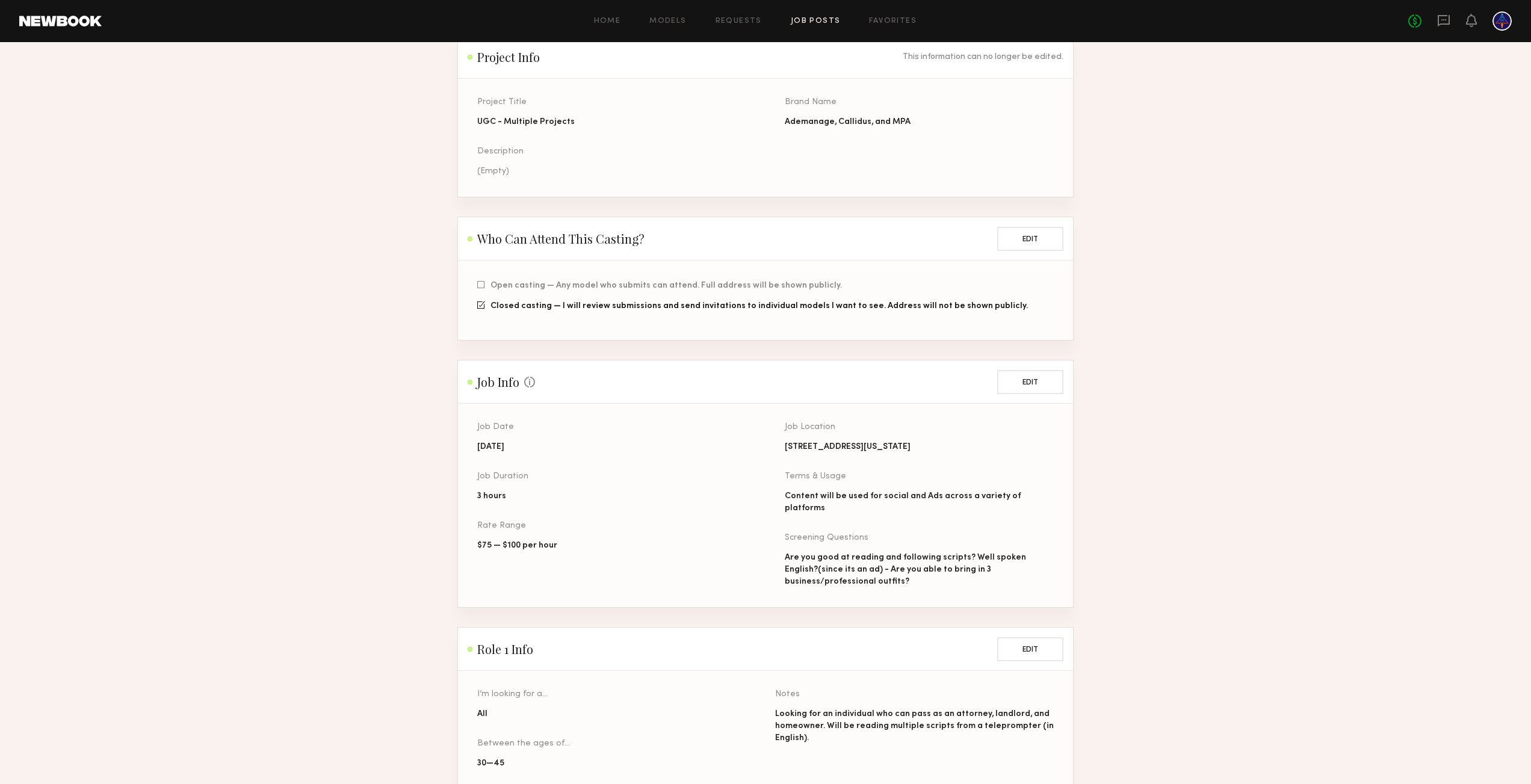
click at [1210, 126] on section "UGC - Multiple Projects Project Info This information can no longer be edited. …" at bounding box center [765, 496] width 1531 height 1051
click at [1144, 105] on section "UGC - Multiple Projects Project Info This information can no longer be edited. …" at bounding box center [765, 496] width 1531 height 1051
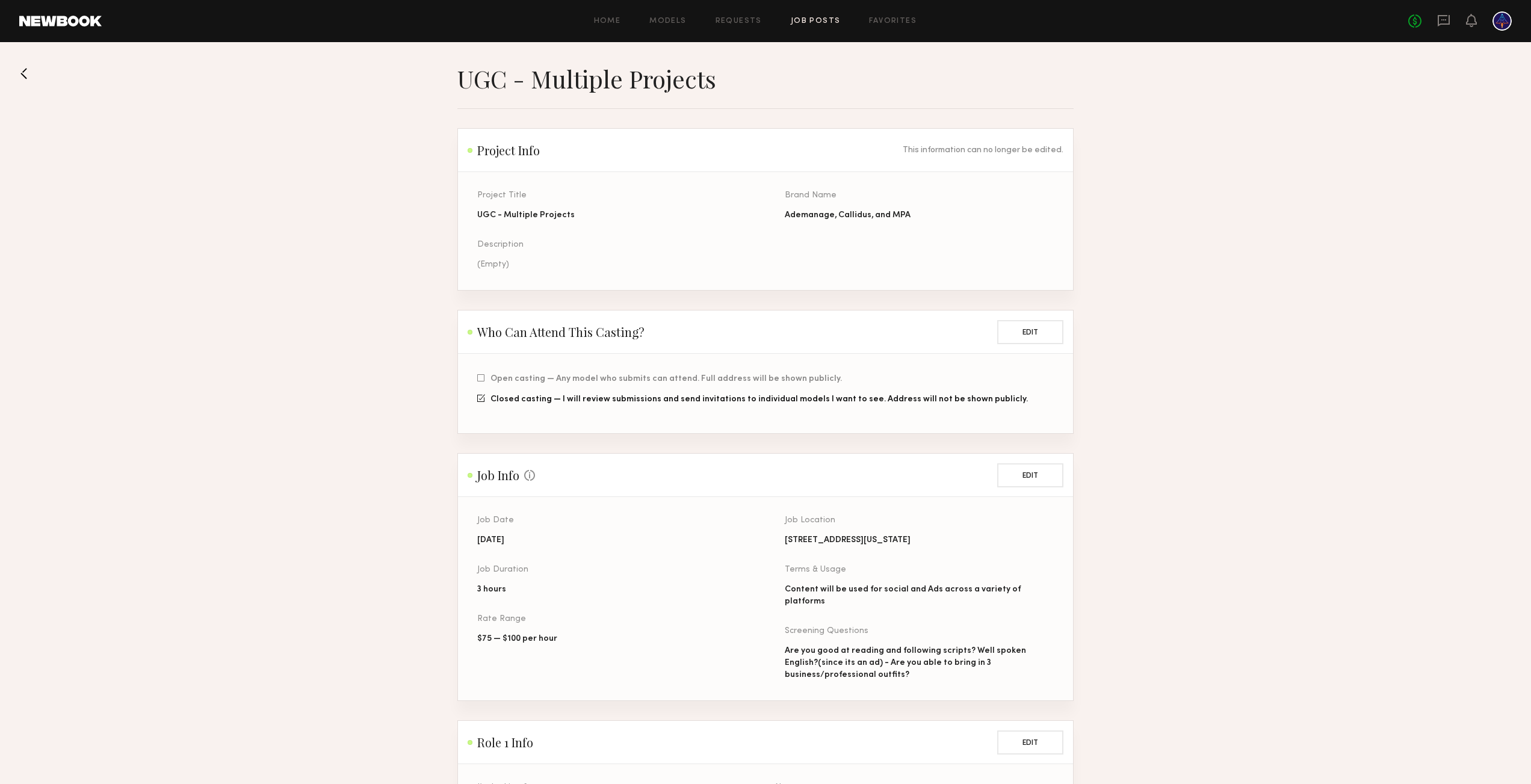
click at [29, 76] on button at bounding box center [29, 74] width 19 height 19
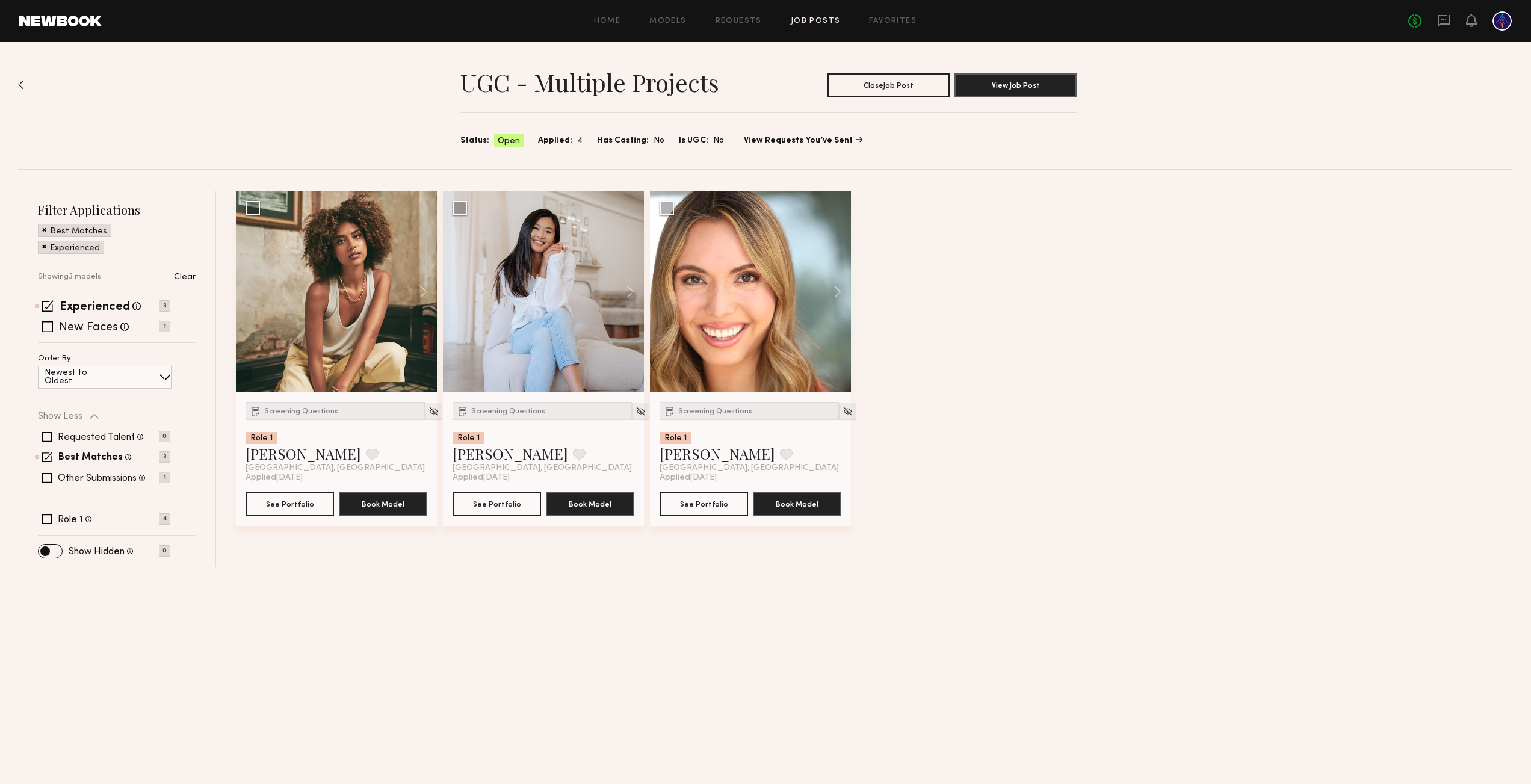
click at [354, 120] on div "UGC - Multiple Projects Close Job Post View Job Post Status: Open Applied: 4 Ha…" at bounding box center [765, 106] width 1495 height 127
click at [54, 551] on span at bounding box center [49, 551] width 23 height 13
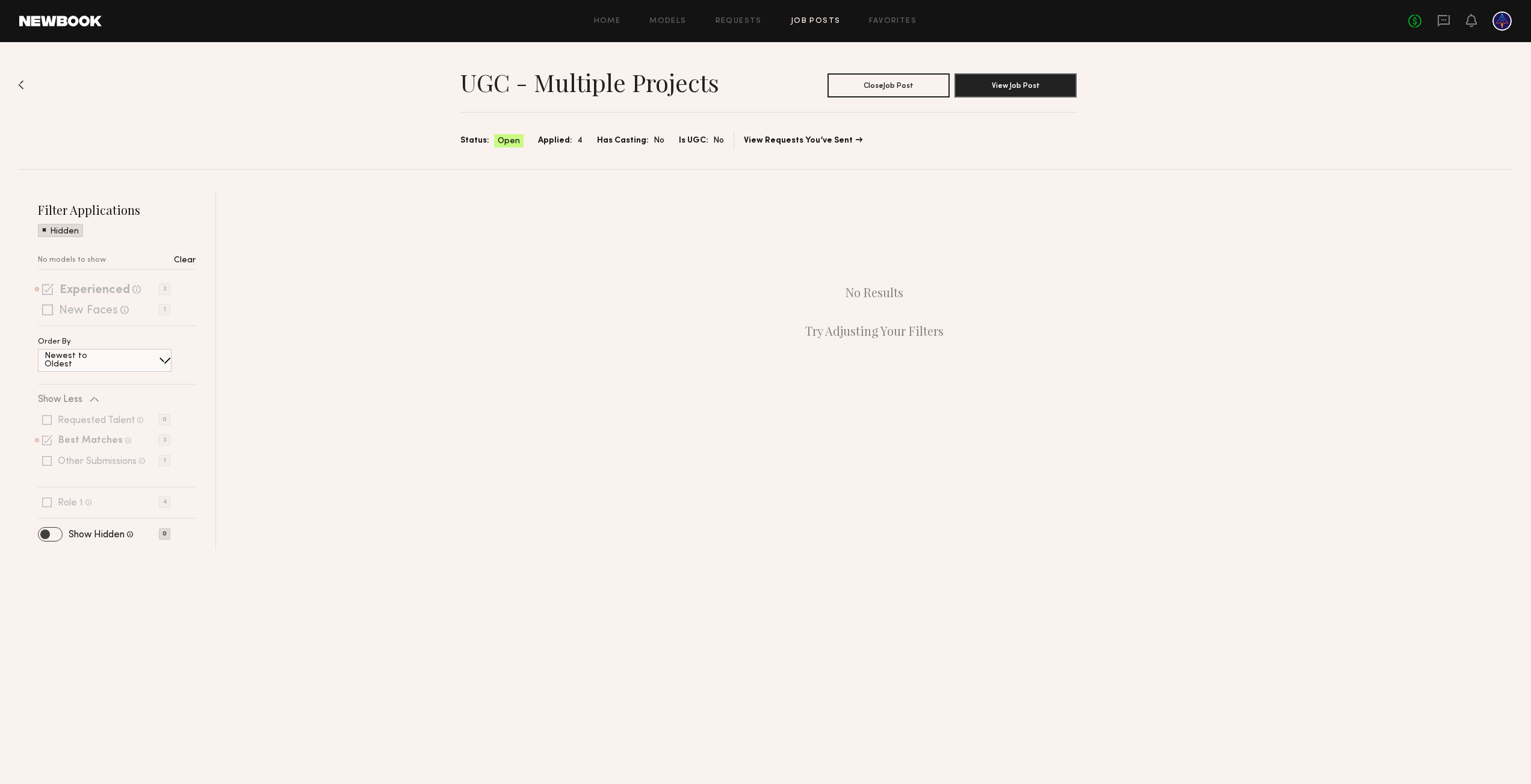
click at [57, 535] on span at bounding box center [49, 534] width 23 height 13
